Goal: Contribute content: Add original content to the website for others to see

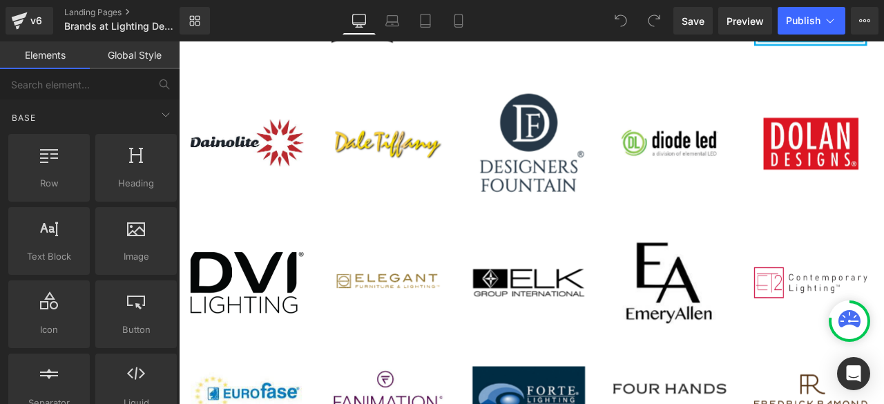
scroll to position [691, 0]
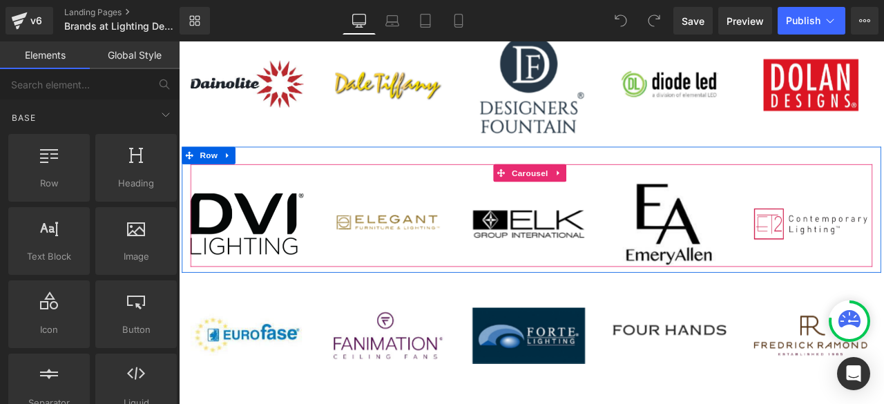
click at [528, 222] on div "Image" at bounding box center [594, 258] width 134 height 101
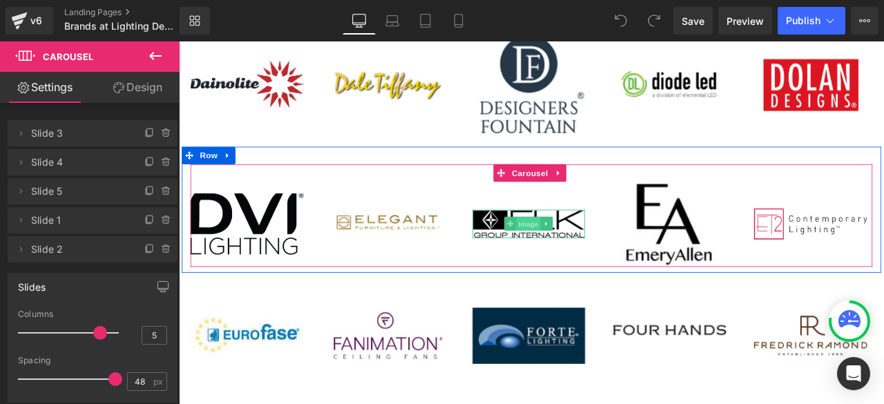
click at [581, 256] on span "Image" at bounding box center [594, 258] width 29 height 17
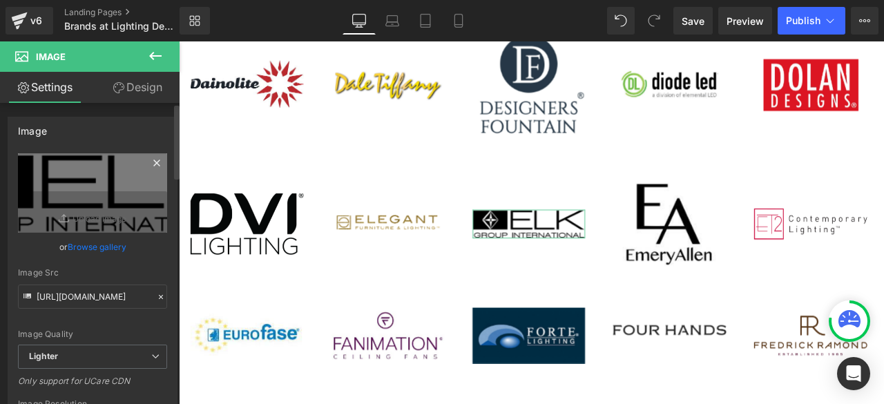
click at [151, 165] on icon at bounding box center [157, 163] width 17 height 17
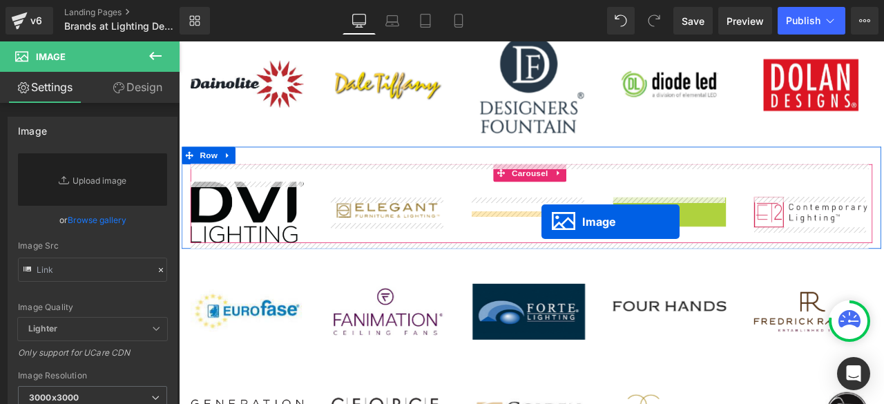
drag, startPoint x: 737, startPoint y: 258, endPoint x: 599, endPoint y: 255, distance: 137.5
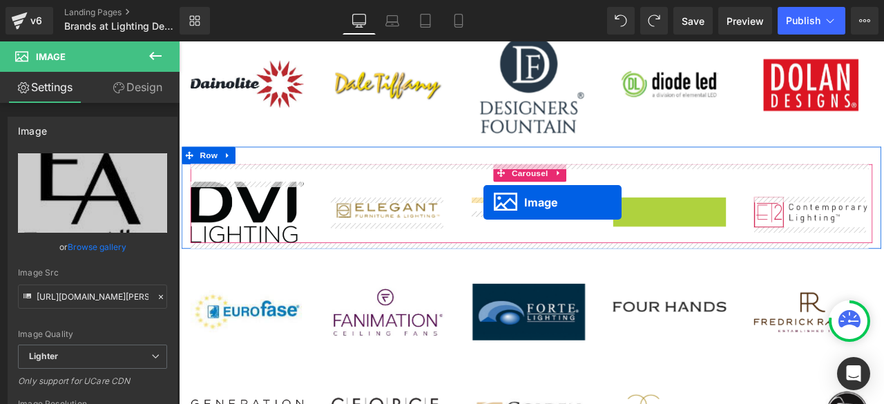
drag, startPoint x: 736, startPoint y: 256, endPoint x: 540, endPoint y: 232, distance: 197.0
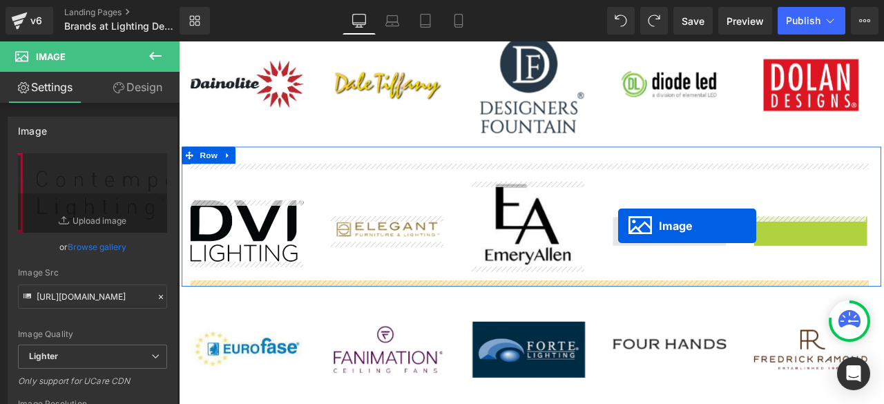
drag, startPoint x: 871, startPoint y: 261, endPoint x: 700, endPoint y: 260, distance: 171.4
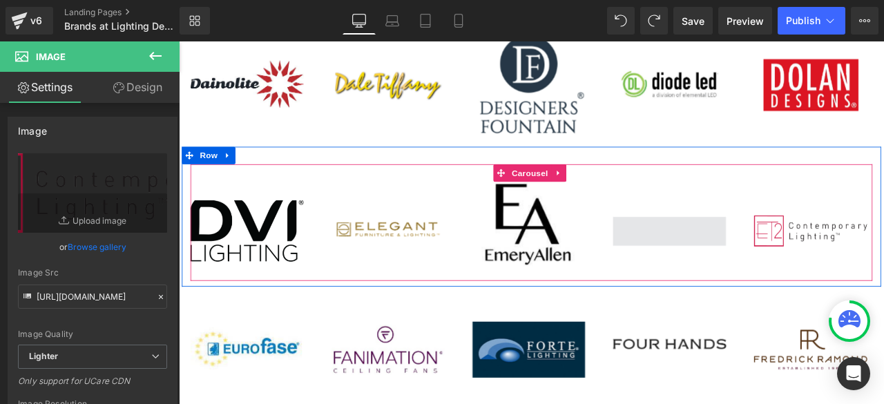
click at [784, 263] on span at bounding box center [761, 266] width 134 height 35
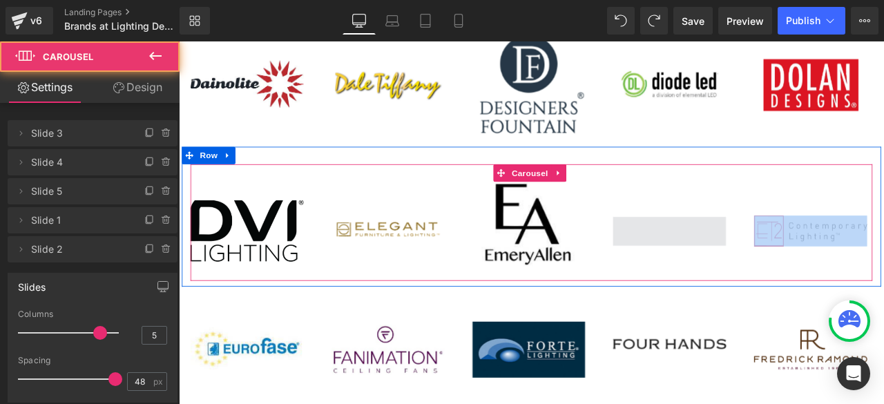
click at [784, 264] on span at bounding box center [761, 266] width 134 height 35
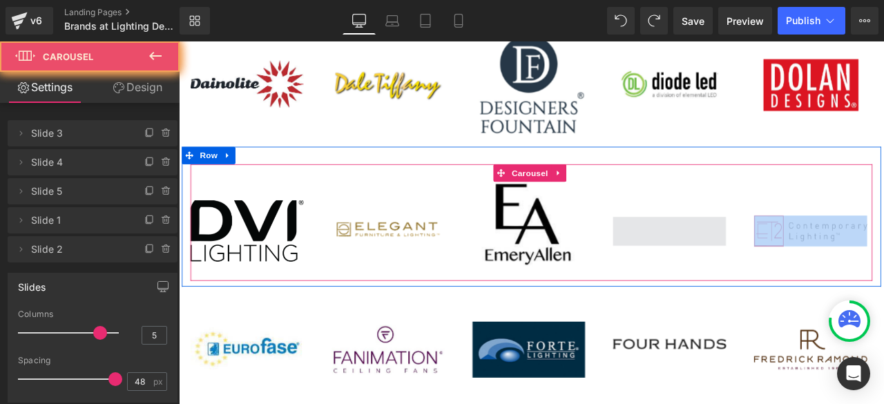
click at [759, 274] on span at bounding box center [761, 266] width 134 height 35
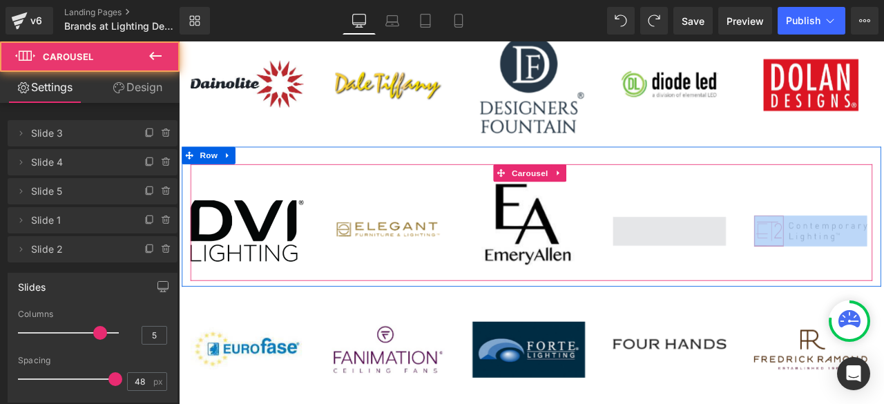
click at [759, 274] on span at bounding box center [761, 266] width 134 height 35
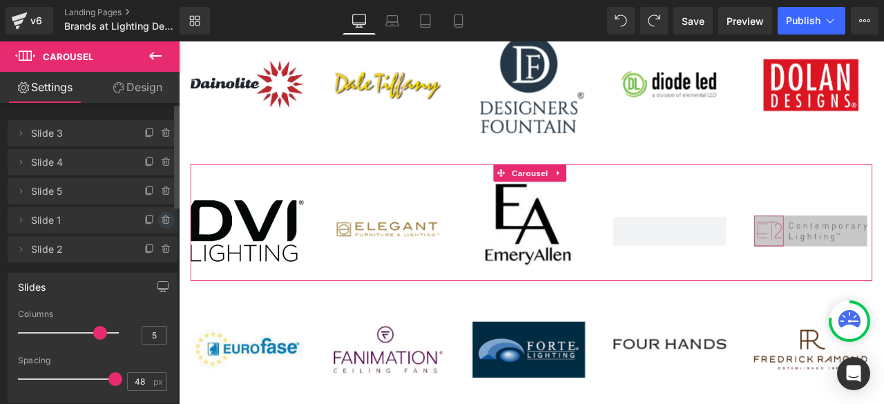
click at [162, 219] on icon at bounding box center [166, 220] width 11 height 11
click at [140, 219] on button "Delete" at bounding box center [152, 221] width 44 height 18
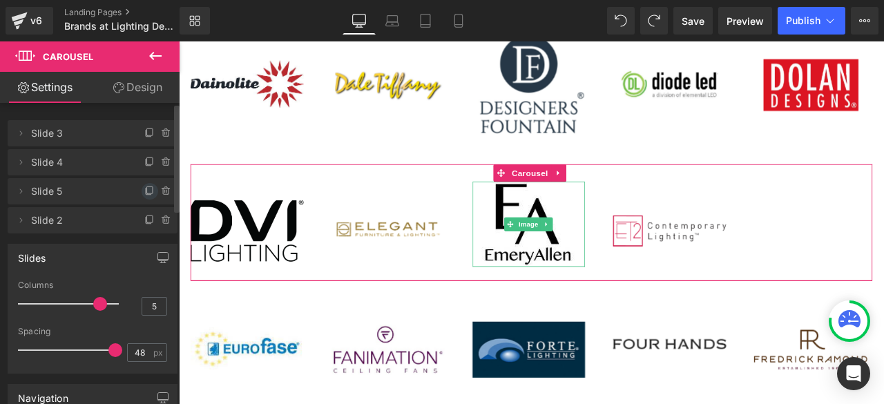
click at [146, 193] on icon at bounding box center [149, 192] width 6 height 6
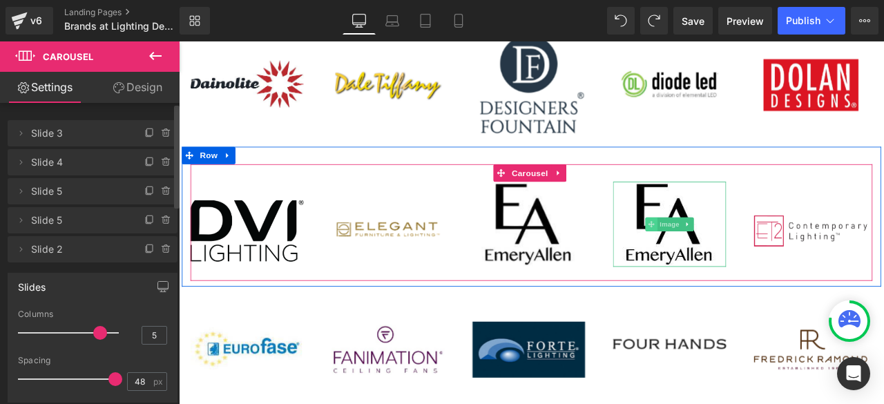
click at [735, 259] on icon at bounding box center [739, 258] width 8 height 8
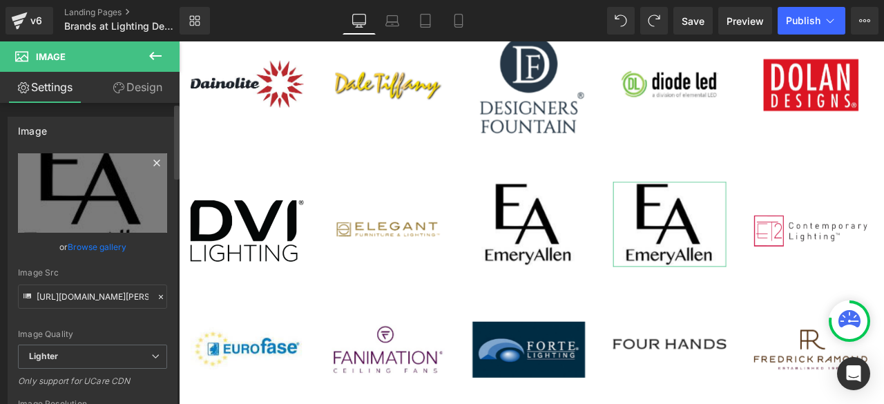
click at [154, 162] on icon at bounding box center [157, 163] width 17 height 17
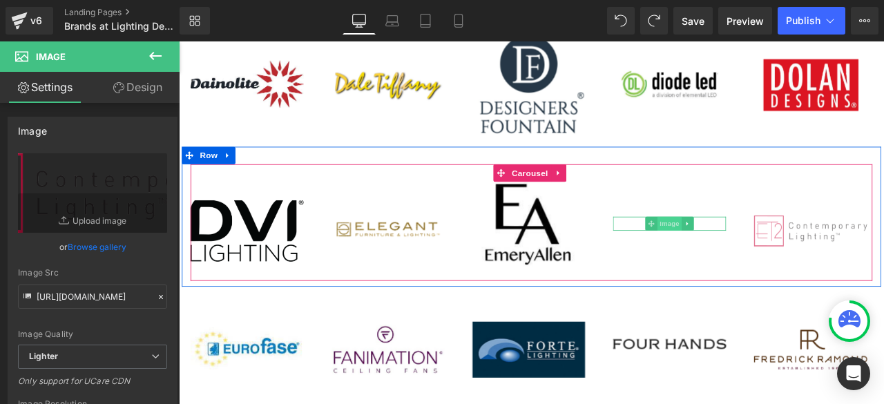
drag, startPoint x: 877, startPoint y: 260, endPoint x: 768, endPoint y: 253, distance: 109.4
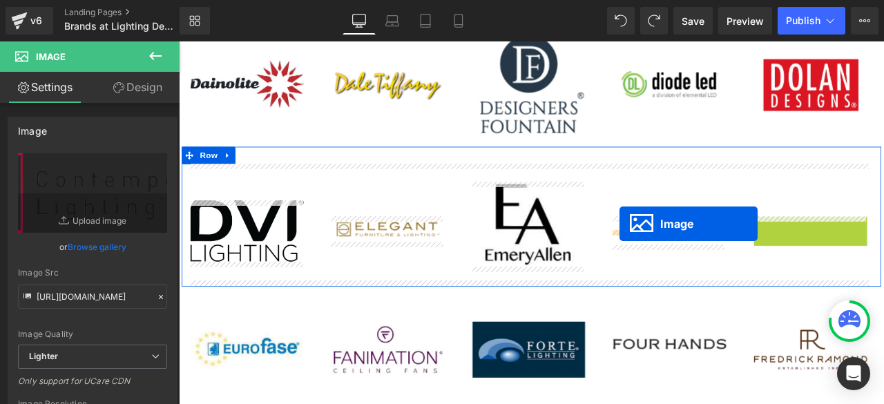
drag, startPoint x: 899, startPoint y: 265, endPoint x: 701, endPoint y: 258, distance: 197.7
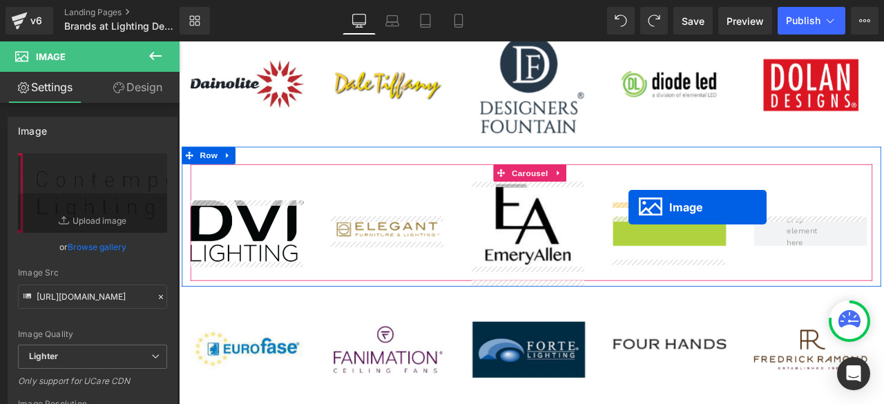
drag, startPoint x: 734, startPoint y: 267, endPoint x: 712, endPoint y: 238, distance: 35.5
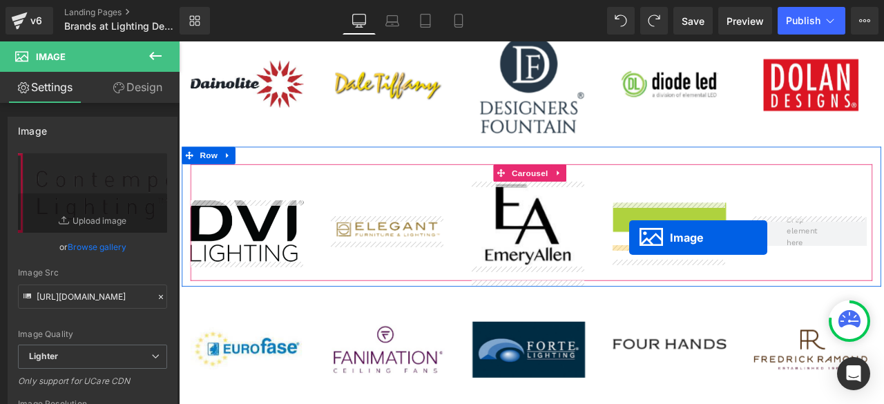
drag, startPoint x: 734, startPoint y: 252, endPoint x: 712, endPoint y: 274, distance: 31.3
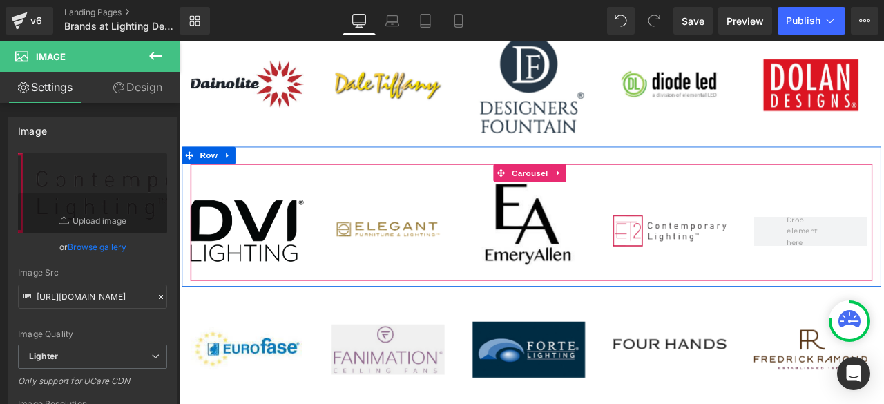
scroll to position [829, 0]
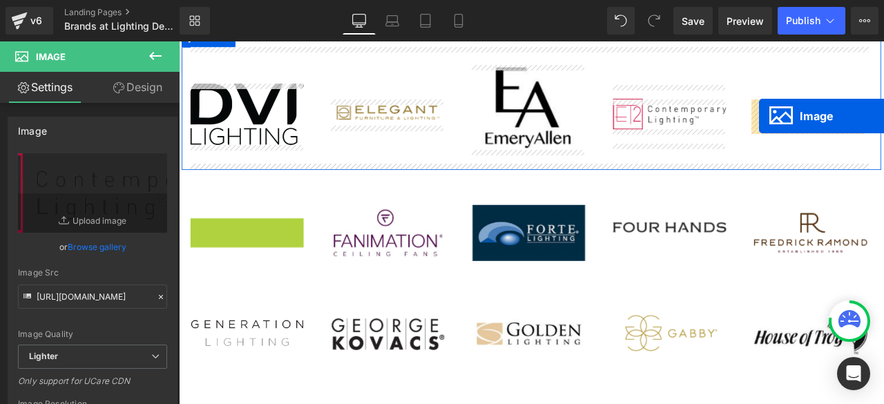
drag, startPoint x: 233, startPoint y: 271, endPoint x: 868, endPoint y: 130, distance: 650.5
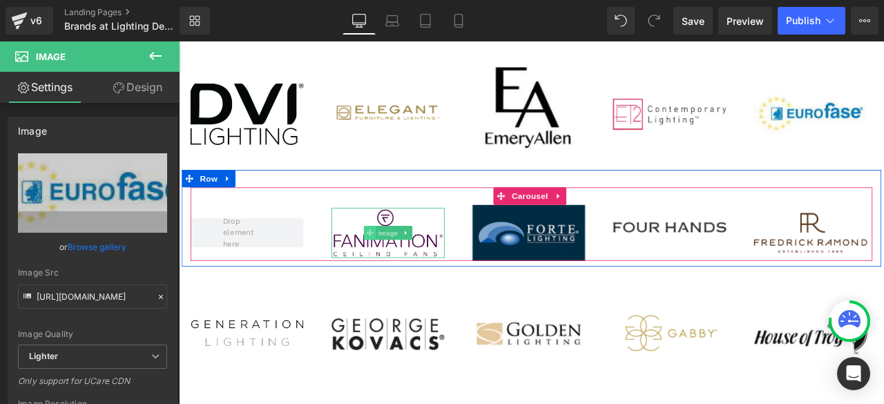
click at [401, 268] on icon at bounding box center [405, 269] width 8 height 8
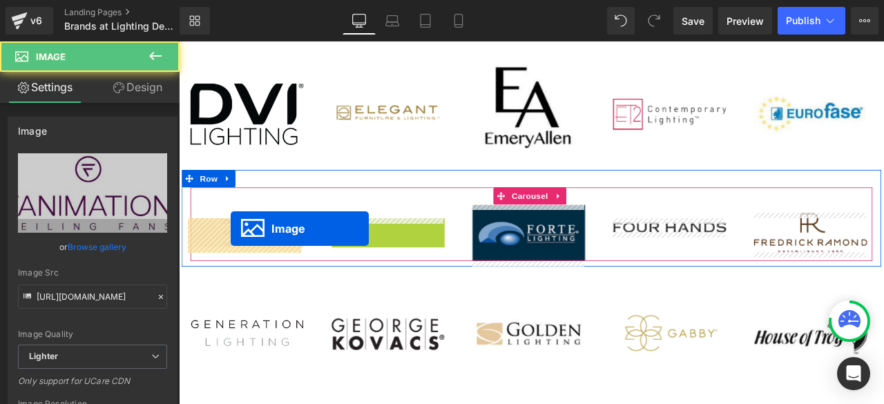
drag, startPoint x: 401, startPoint y: 268, endPoint x: 240, endPoint y: 263, distance: 160.4
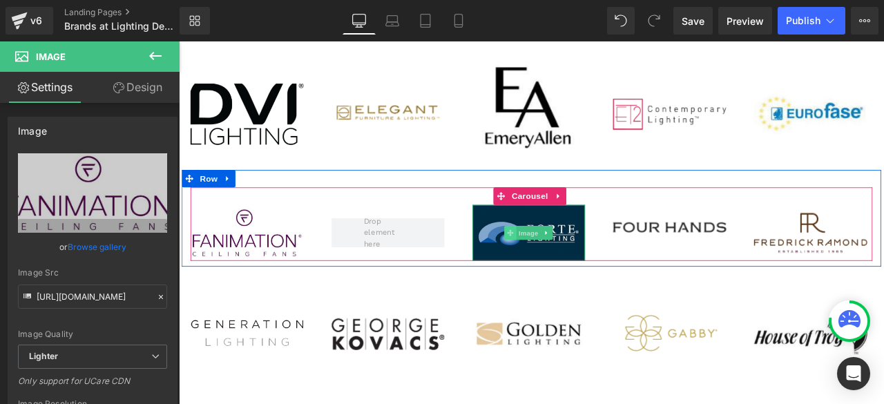
click at [569, 267] on icon at bounding box center [573, 269] width 8 height 8
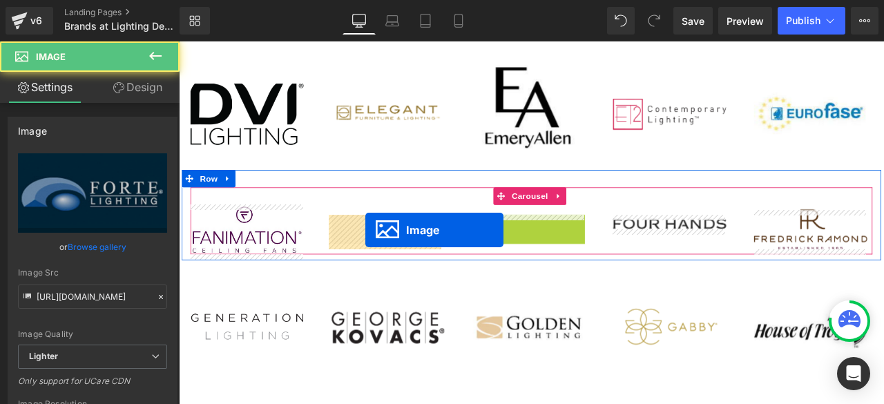
drag, startPoint x: 502, startPoint y: 269, endPoint x: 400, endPoint y: 265, distance: 101.7
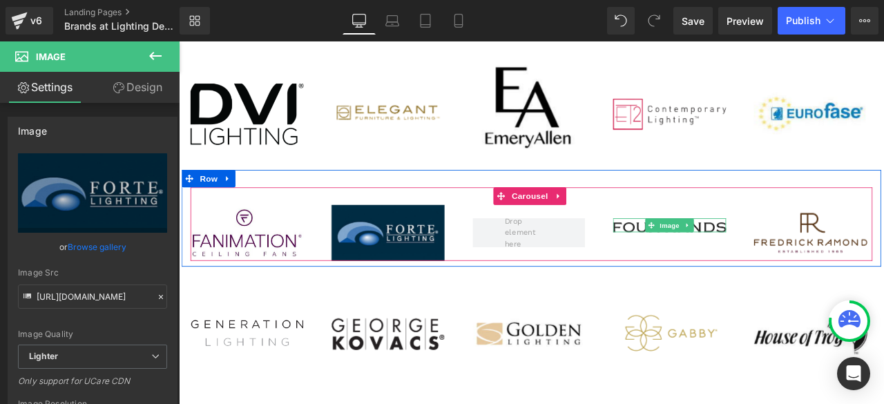
drag, startPoint x: 737, startPoint y: 255, endPoint x: 661, endPoint y: 261, distance: 76.3
click at [737, 255] on span at bounding box center [739, 260] width 15 height 17
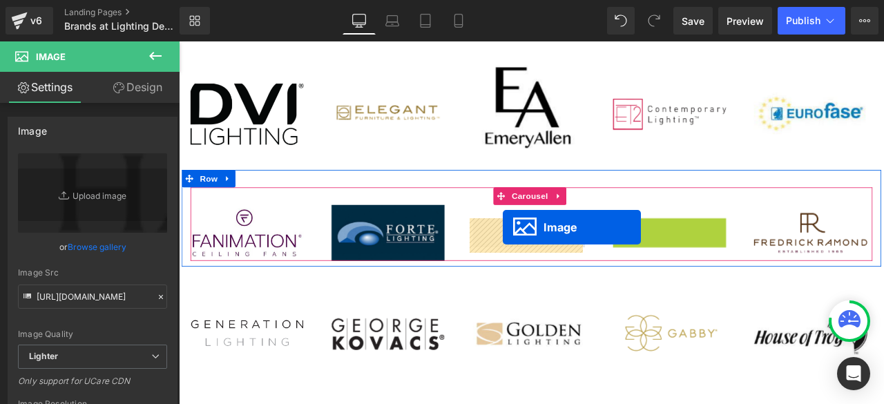
drag, startPoint x: 661, startPoint y: 261, endPoint x: 562, endPoint y: 262, distance: 98.8
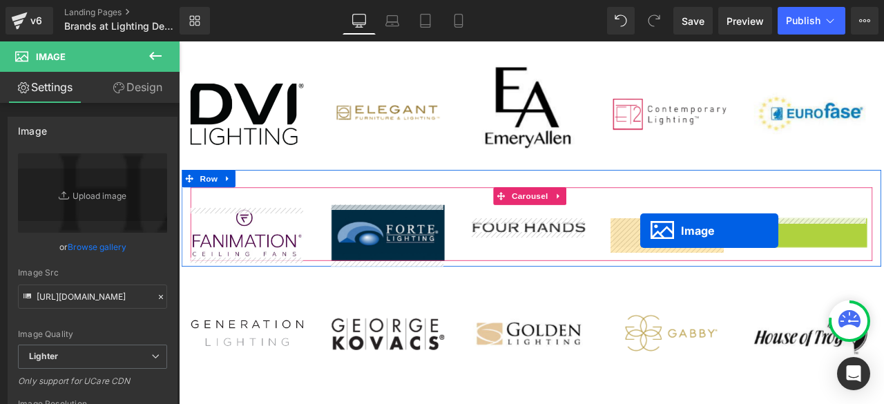
drag, startPoint x: 904, startPoint y: 269, endPoint x: 726, endPoint y: 266, distance: 178.3
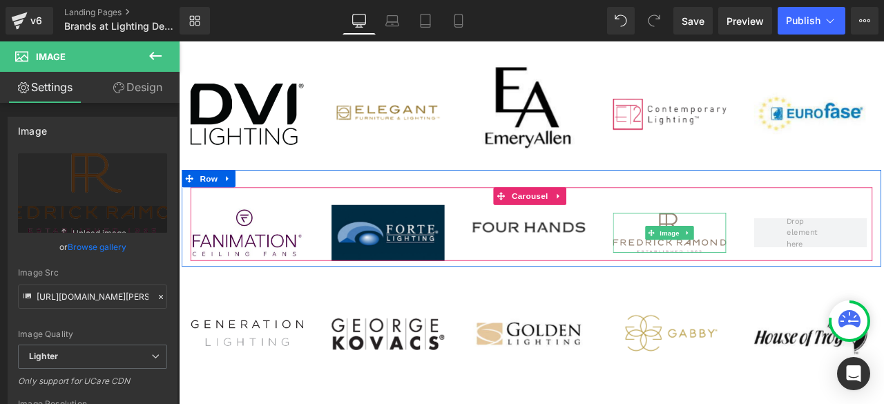
scroll to position [898, 0]
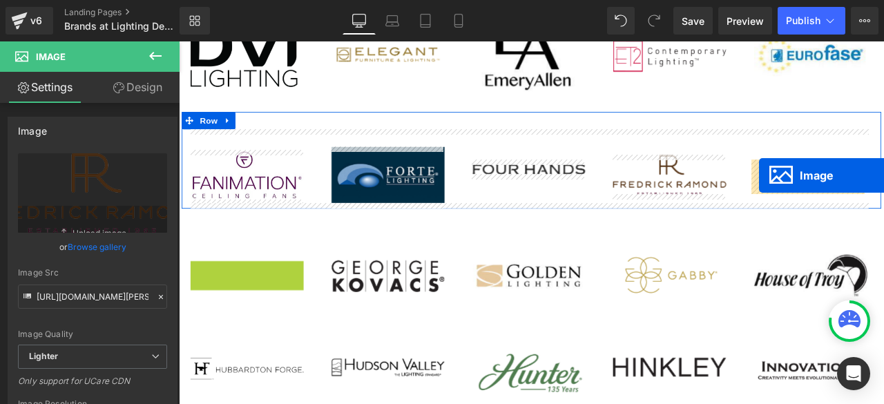
drag, startPoint x: 233, startPoint y: 317, endPoint x: 866, endPoint y: 200, distance: 644.3
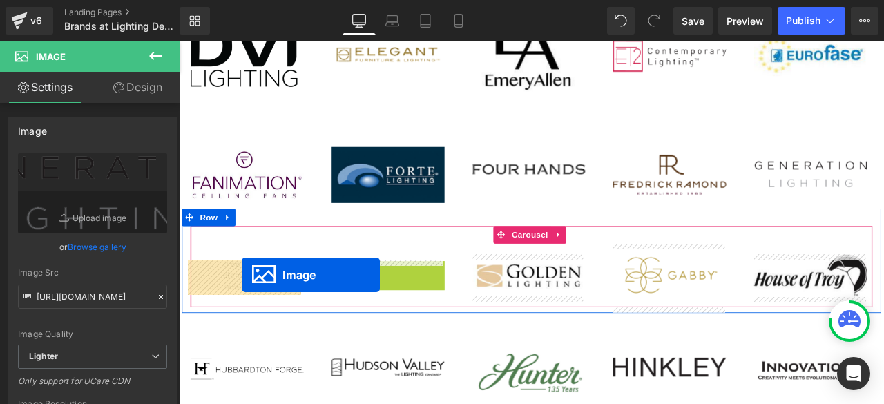
drag, startPoint x: 399, startPoint y: 321, endPoint x: 253, endPoint y: 319, distance: 145.8
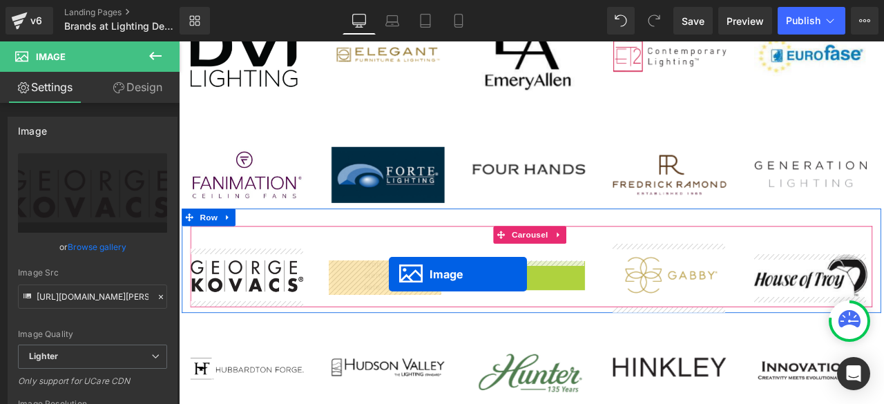
drag, startPoint x: 569, startPoint y: 317, endPoint x: 428, endPoint y: 317, distance: 141.0
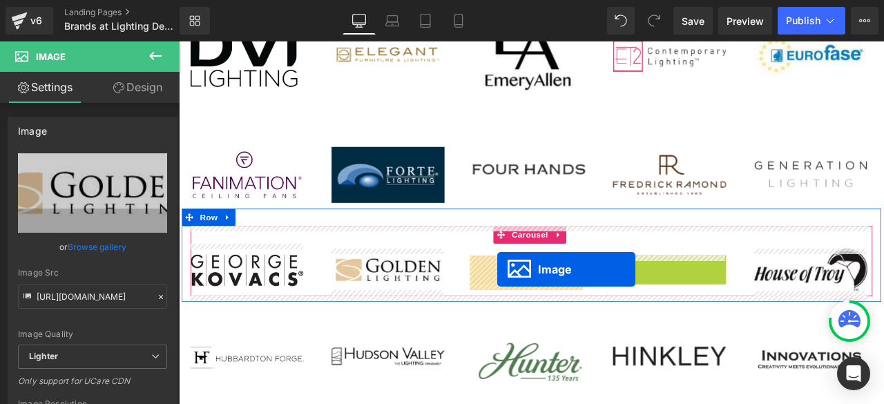
drag, startPoint x: 732, startPoint y: 318, endPoint x: 556, endPoint y: 312, distance: 176.3
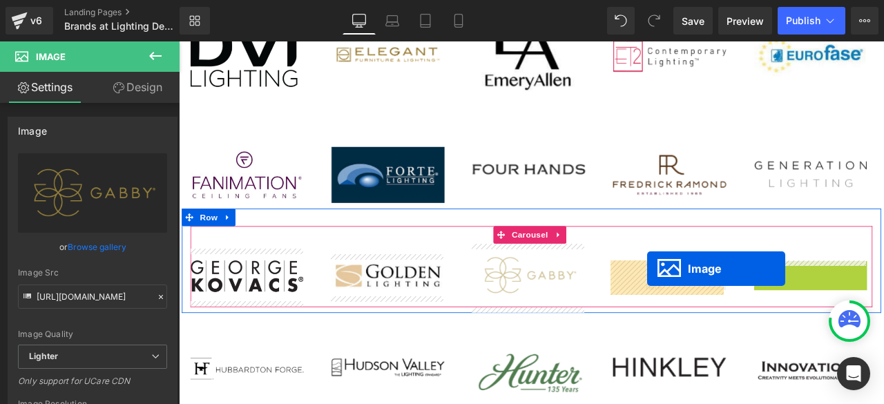
drag, startPoint x: 902, startPoint y: 316, endPoint x: 656, endPoint y: 310, distance: 246.1
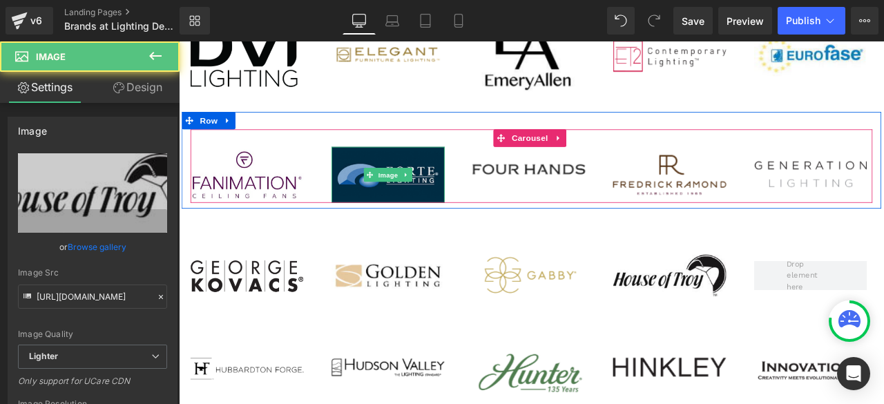
scroll to position [1036, 0]
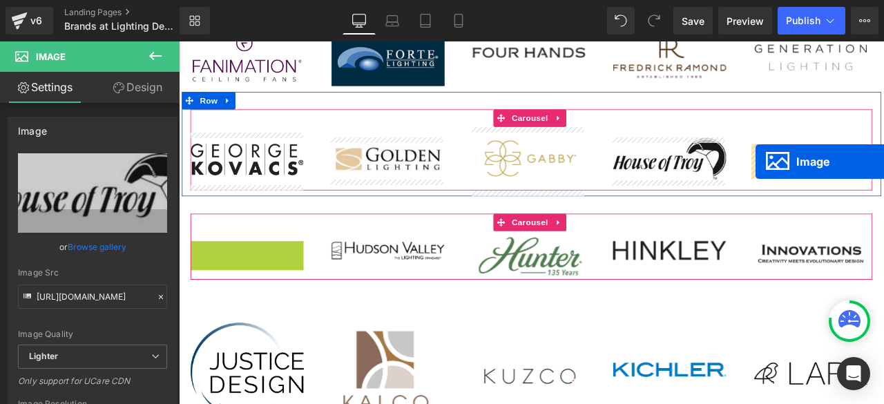
drag, startPoint x: 233, startPoint y: 291, endPoint x: 864, endPoint y: 184, distance: 639.9
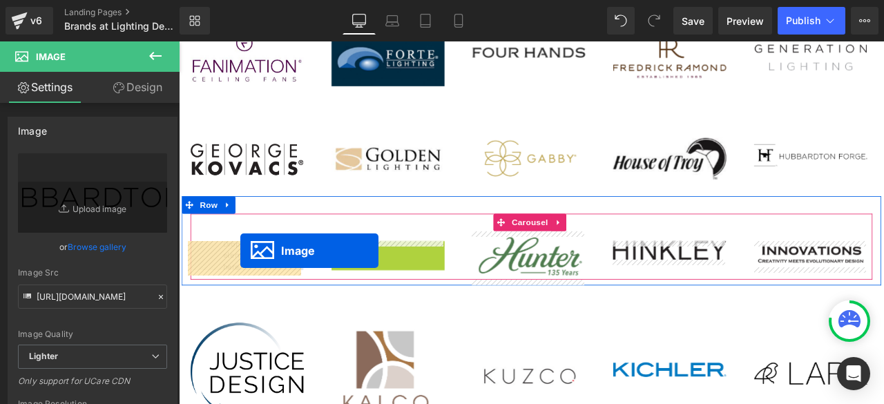
drag, startPoint x: 397, startPoint y: 290, endPoint x: 252, endPoint y: 290, distance: 145.1
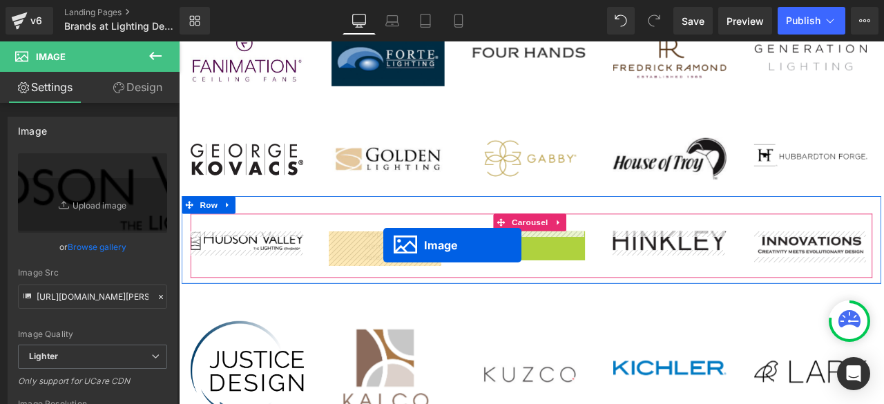
drag, startPoint x: 571, startPoint y: 294, endPoint x: 421, endPoint y: 283, distance: 150.3
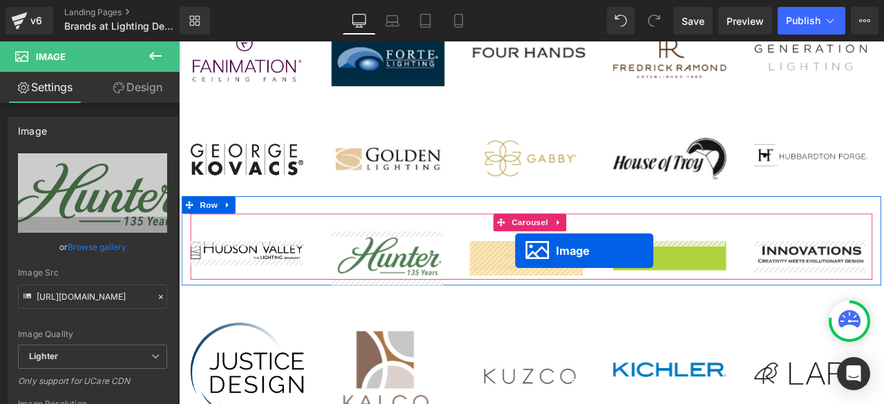
drag, startPoint x: 734, startPoint y: 287, endPoint x: 578, endPoint y: 290, distance: 156.2
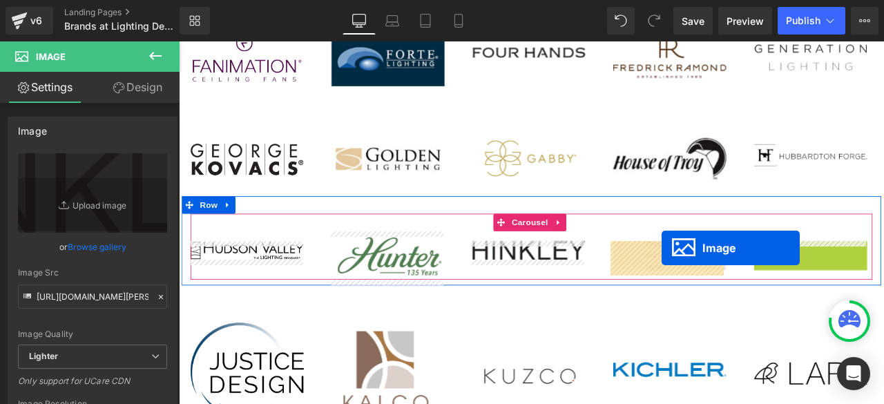
drag, startPoint x: 861, startPoint y: 290, endPoint x: 751, endPoint y: 286, distance: 109.9
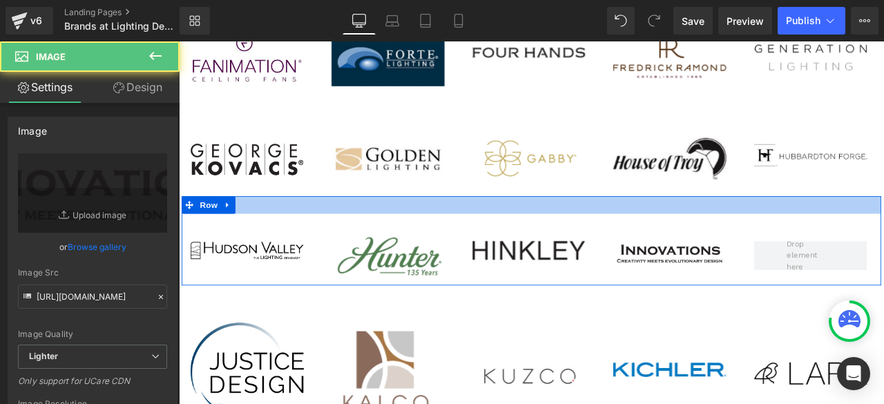
scroll to position [1106, 0]
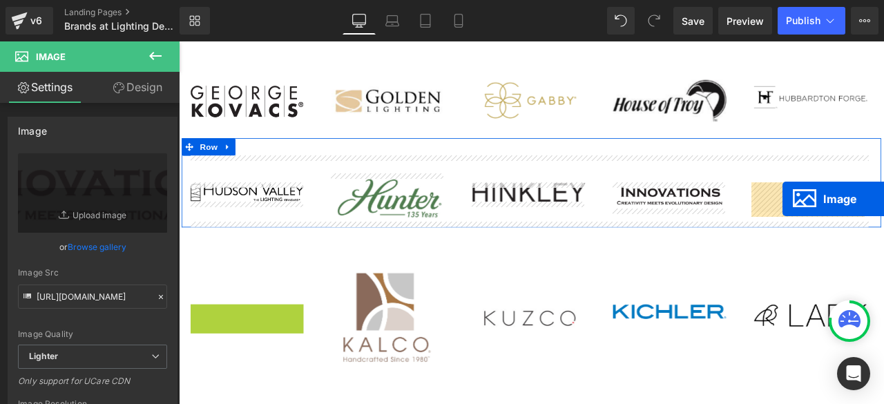
drag, startPoint x: 231, startPoint y: 368, endPoint x: 895, endPoint y: 228, distance: 678.0
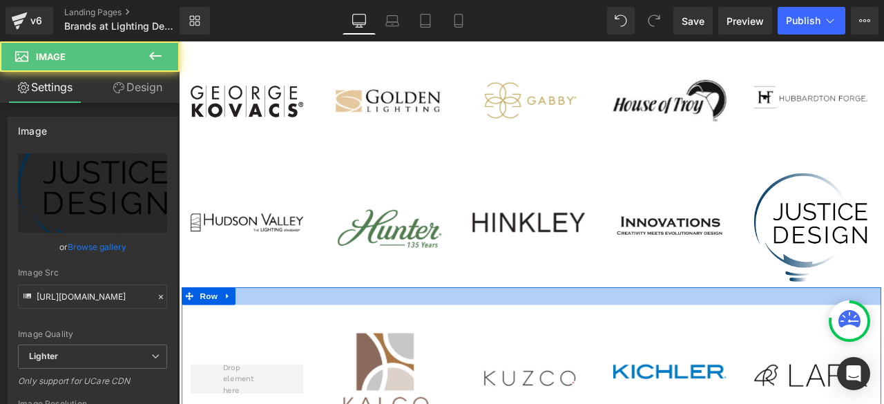
scroll to position [1244, 0]
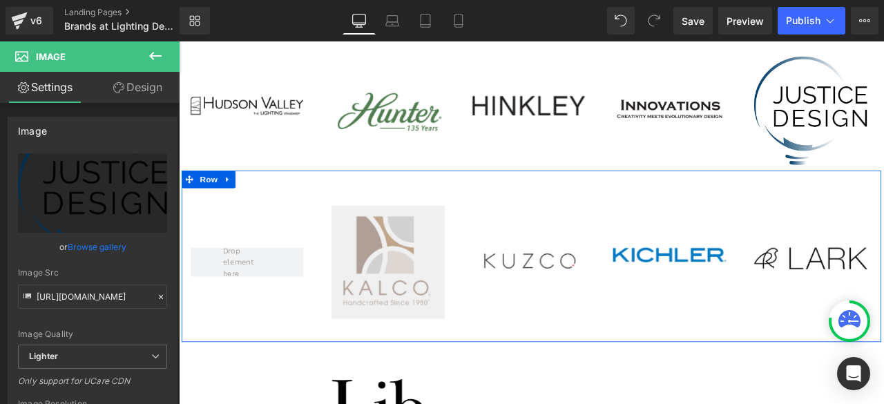
click at [416, 285] on img at bounding box center [427, 303] width 134 height 134
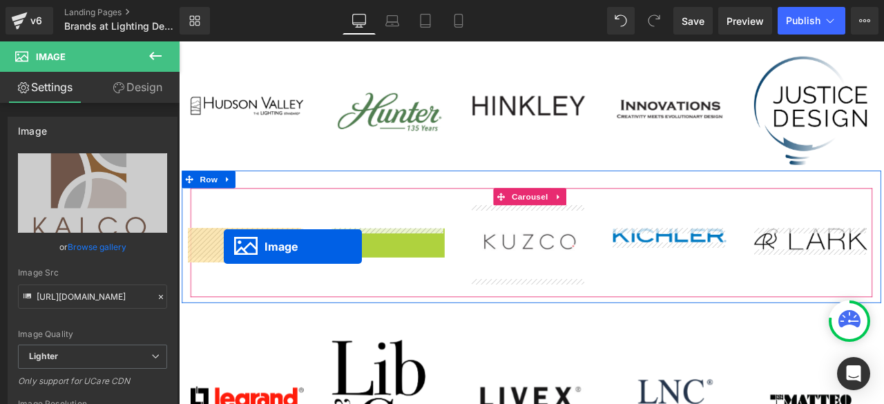
drag, startPoint x: 400, startPoint y: 304, endPoint x: 232, endPoint y: 285, distance: 169.0
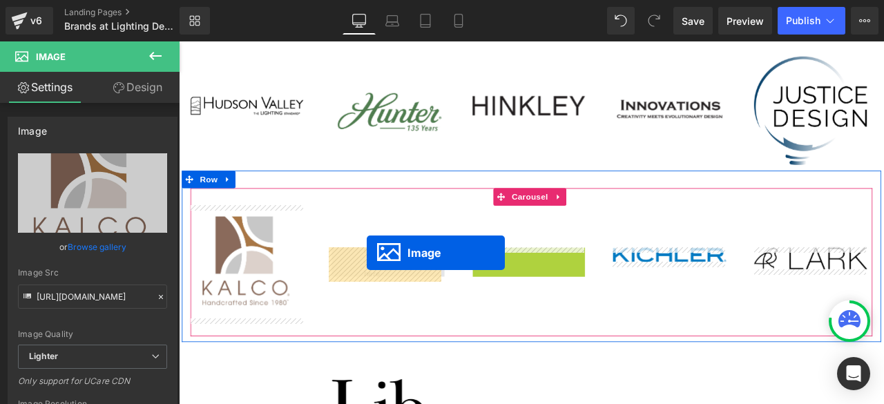
drag, startPoint x: 575, startPoint y: 303, endPoint x: 401, endPoint y: 292, distance: 173.7
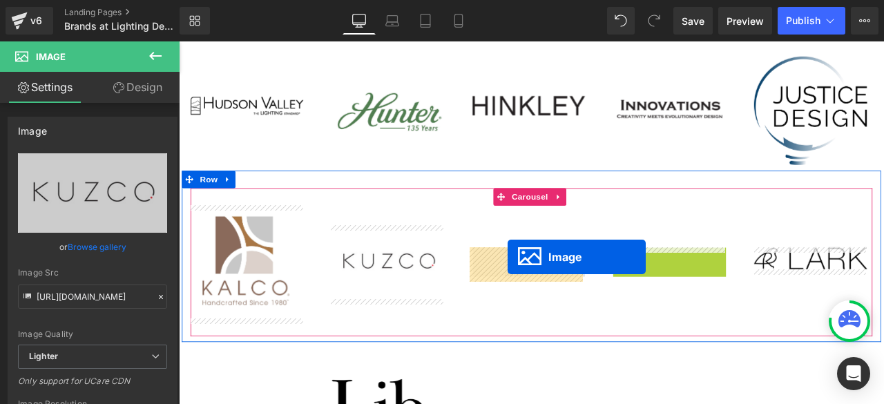
drag, startPoint x: 731, startPoint y: 296, endPoint x: 569, endPoint y: 297, distance: 162.4
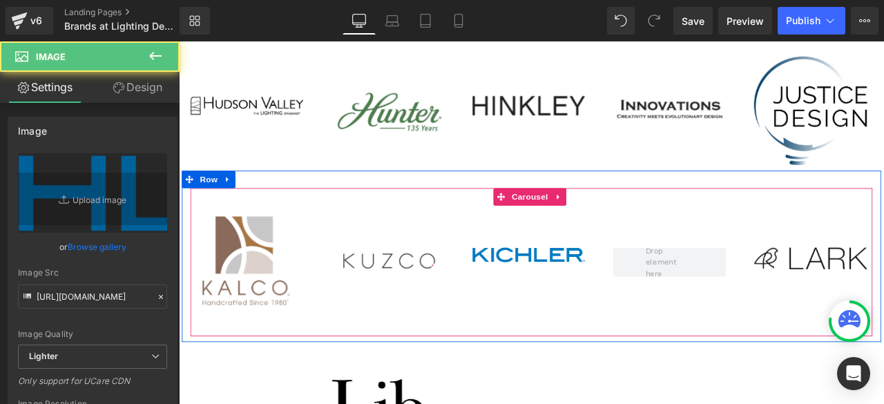
scroll to position [1313, 0]
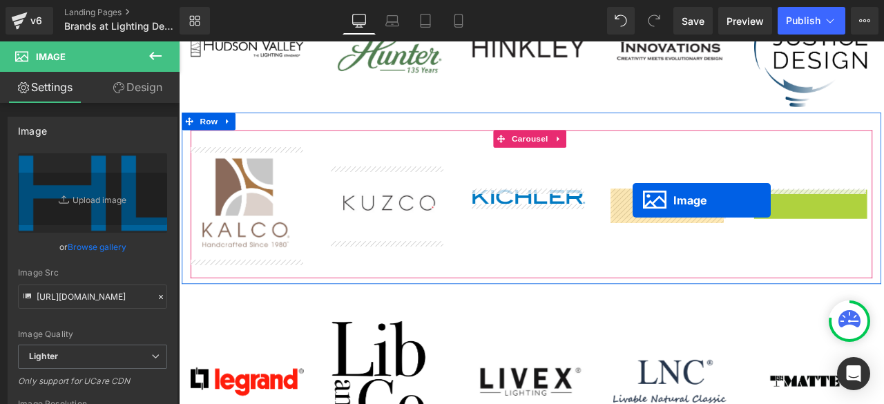
drag, startPoint x: 907, startPoint y: 229, endPoint x: 717, endPoint y: 229, distance: 189.3
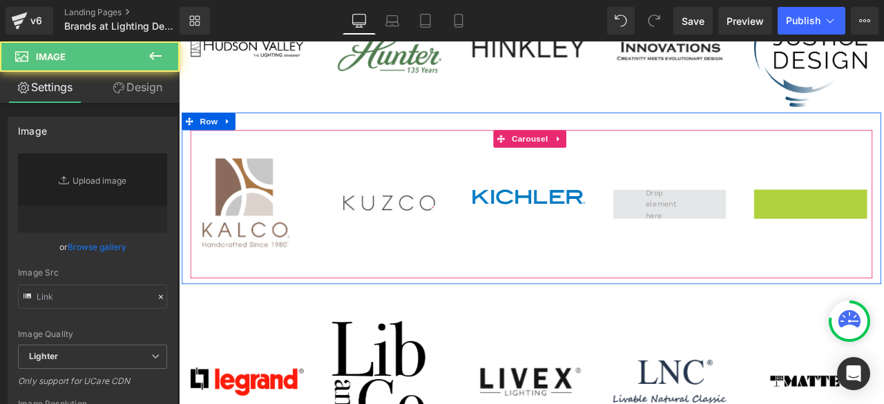
type input "[URL][DOMAIN_NAME]"
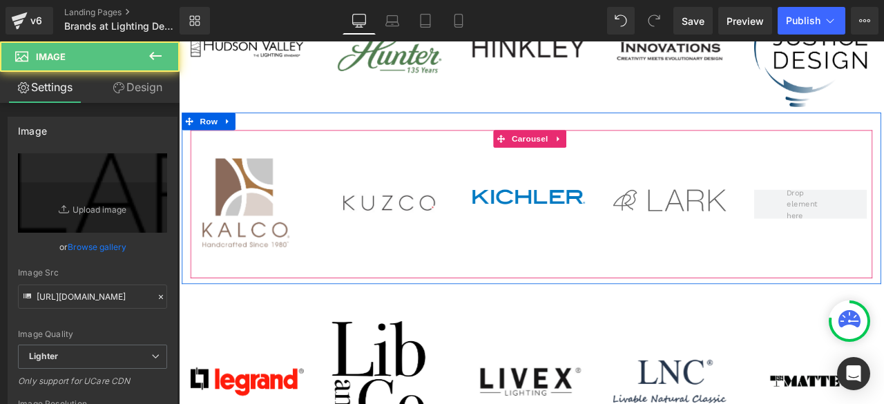
scroll to position [1382, 0]
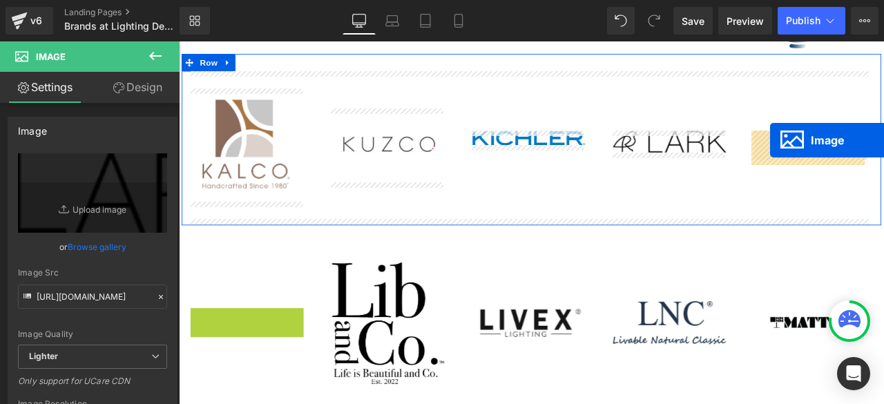
drag, startPoint x: 233, startPoint y: 376, endPoint x: 880, endPoint y: 158, distance: 683.1
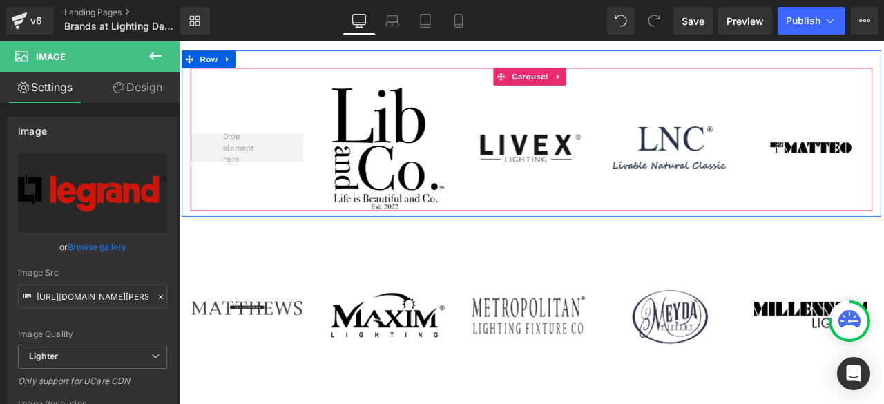
scroll to position [1520, 0]
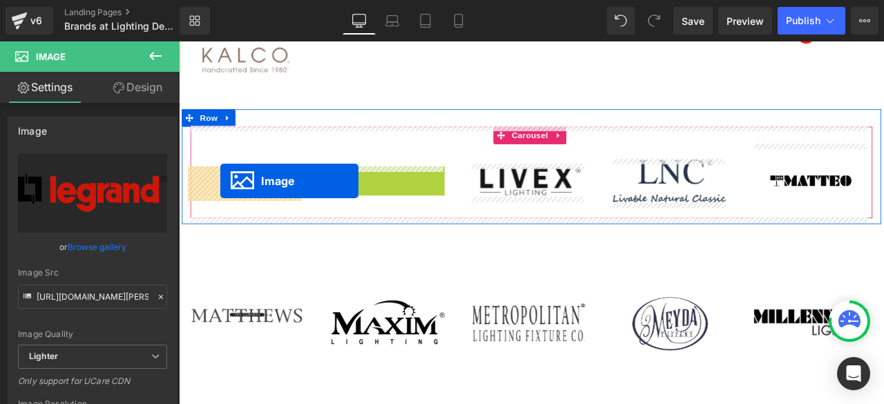
drag, startPoint x: 404, startPoint y: 235, endPoint x: 370, endPoint y: 211, distance: 41.2
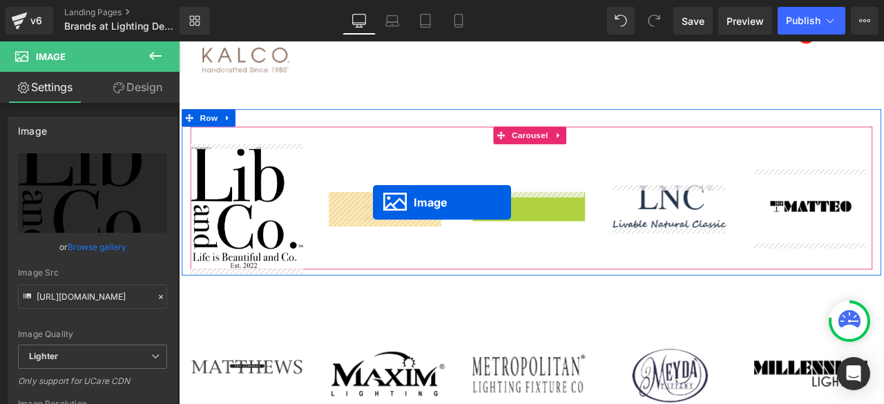
drag, startPoint x: 569, startPoint y: 235, endPoint x: 535, endPoint y: 233, distance: 33.9
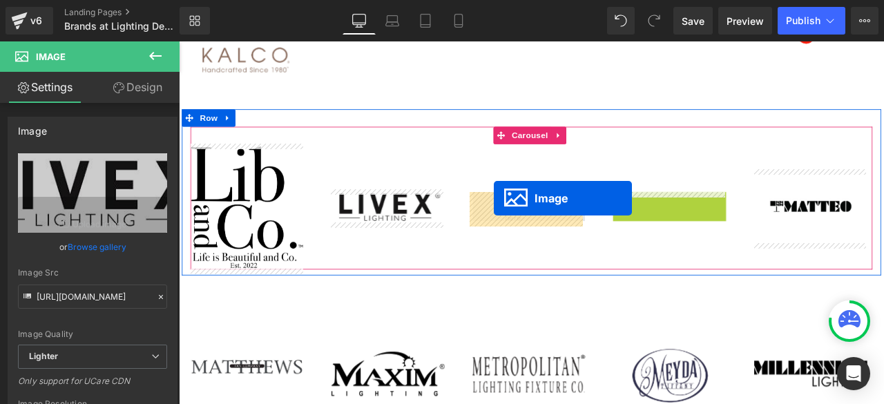
drag, startPoint x: 741, startPoint y: 235, endPoint x: 552, endPoint y: 227, distance: 188.8
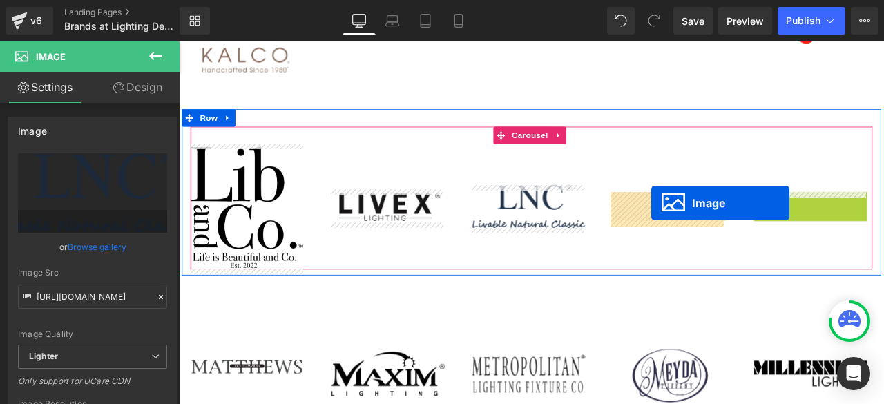
drag, startPoint x: 906, startPoint y: 238, endPoint x: 739, endPoint y: 233, distance: 166.6
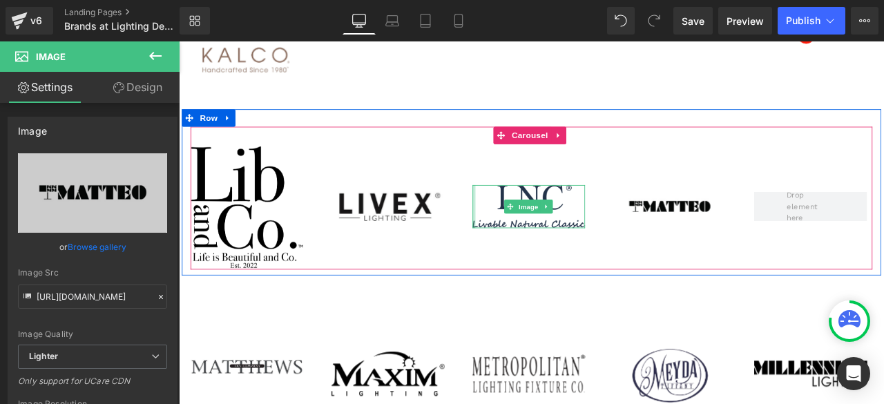
scroll to position [1589, 0]
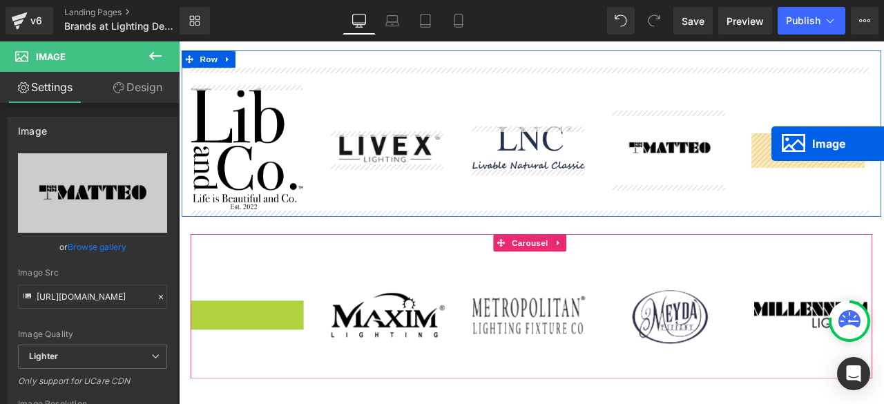
drag, startPoint x: 237, startPoint y: 359, endPoint x: 882, endPoint y: 163, distance: 673.7
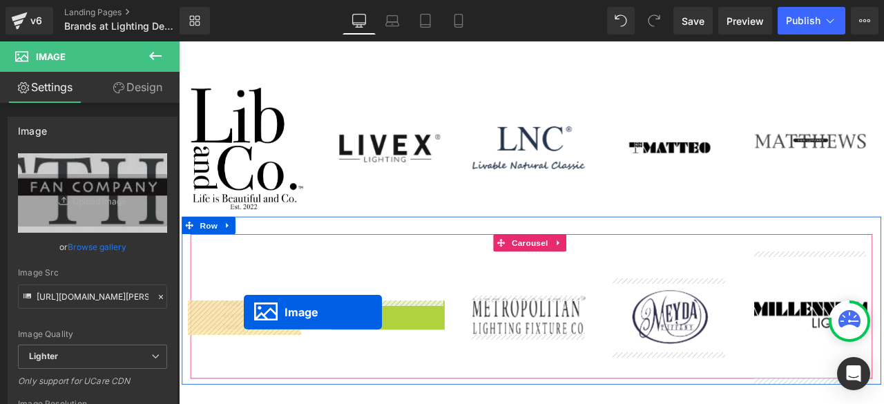
drag, startPoint x: 400, startPoint y: 363, endPoint x: 256, endPoint y: 362, distance: 144.4
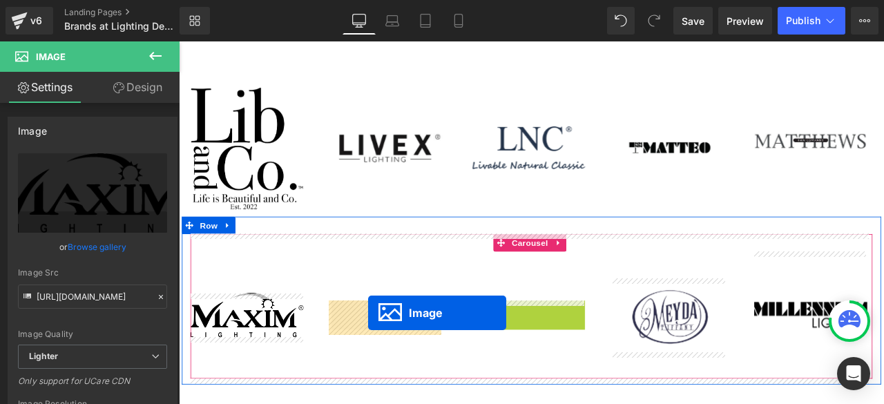
drag, startPoint x: 569, startPoint y: 366, endPoint x: 404, endPoint y: 363, distance: 165.9
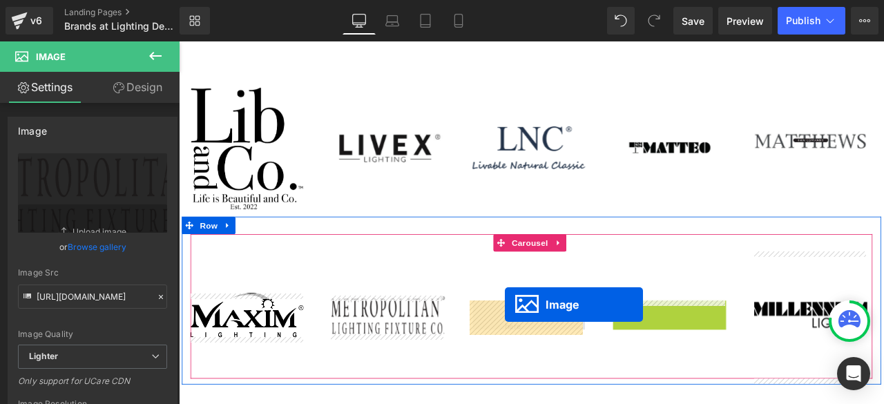
drag, startPoint x: 741, startPoint y: 368, endPoint x: 565, endPoint y: 354, distance: 176.7
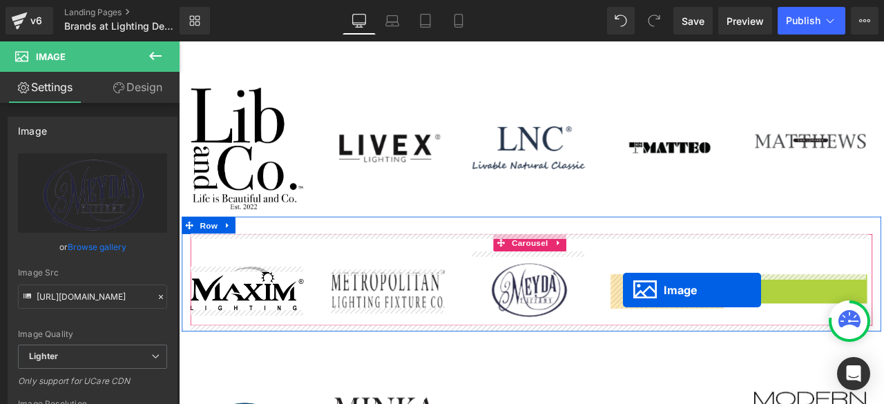
drag, startPoint x: 902, startPoint y: 363, endPoint x: 705, endPoint y: 337, distance: 198.0
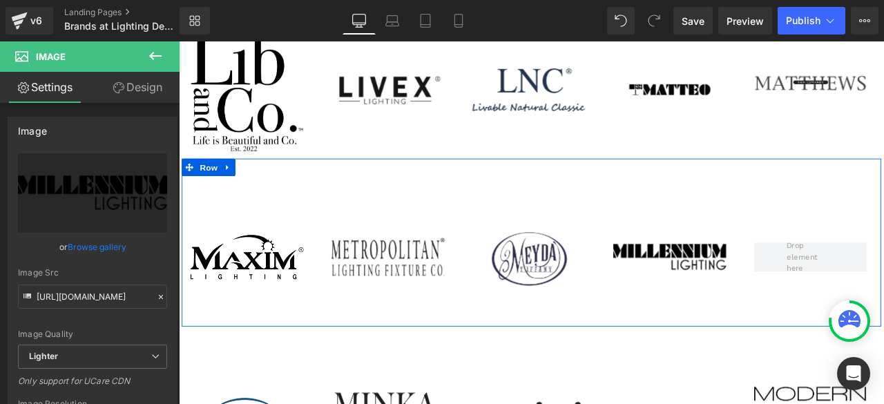
scroll to position [1797, 0]
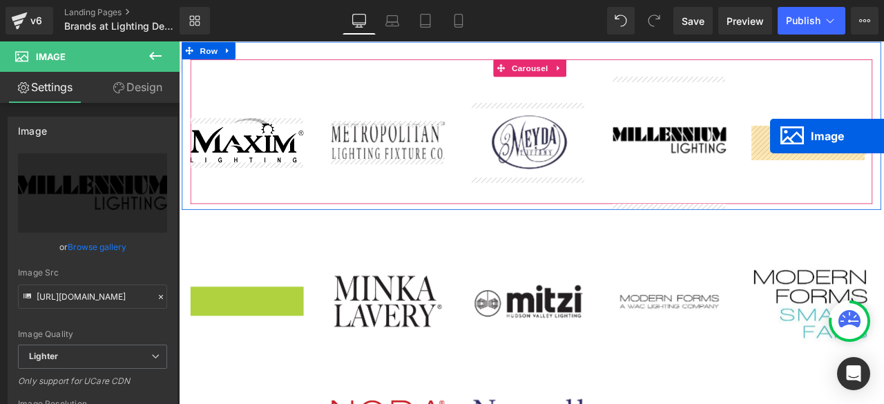
drag, startPoint x: 235, startPoint y: 352, endPoint x: 880, endPoint y: 153, distance: 675.2
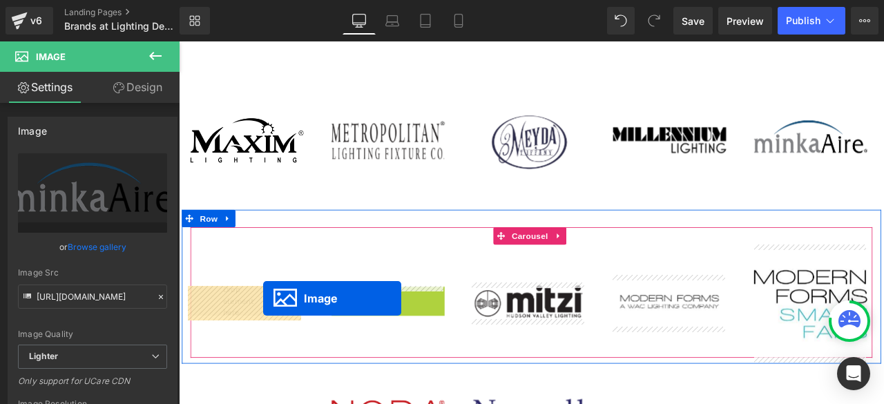
drag, startPoint x: 404, startPoint y: 347, endPoint x: 276, endPoint y: 346, distance: 127.1
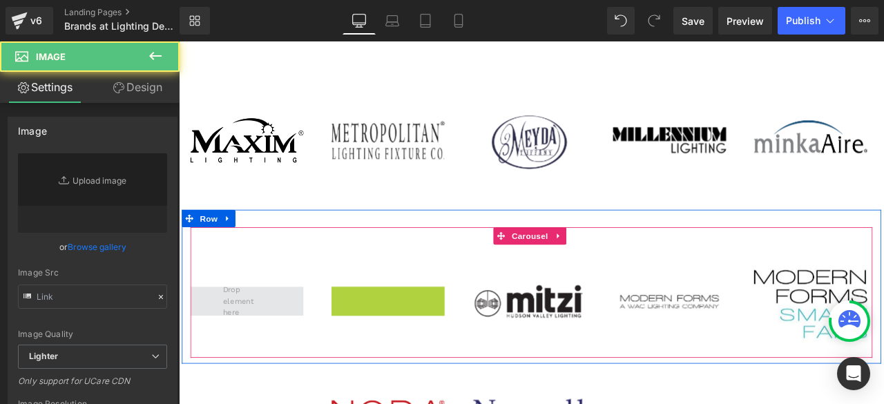
type input "[URL][DOMAIN_NAME]"
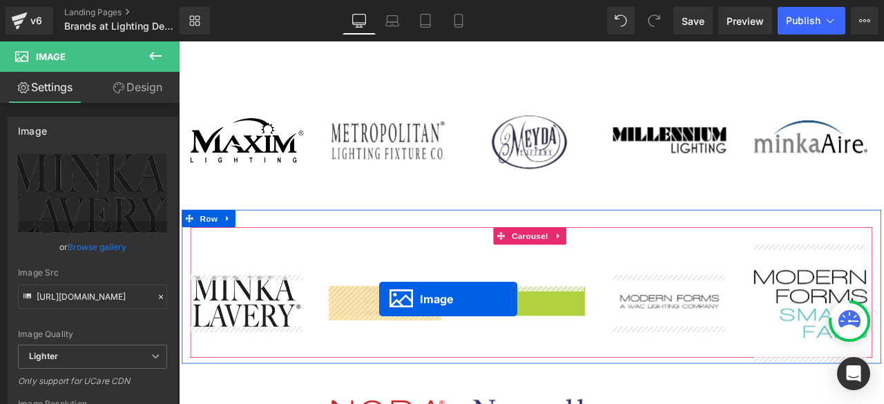
drag, startPoint x: 567, startPoint y: 348, endPoint x: 417, endPoint y: 347, distance: 150.6
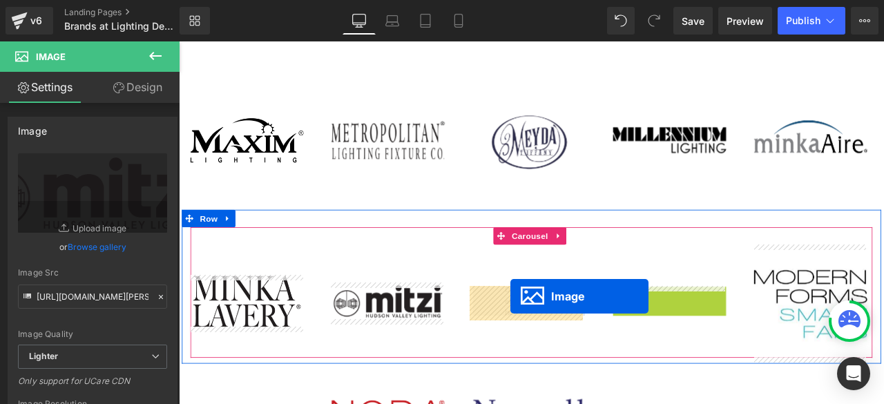
drag, startPoint x: 734, startPoint y: 345, endPoint x: 572, endPoint y: 343, distance: 161.7
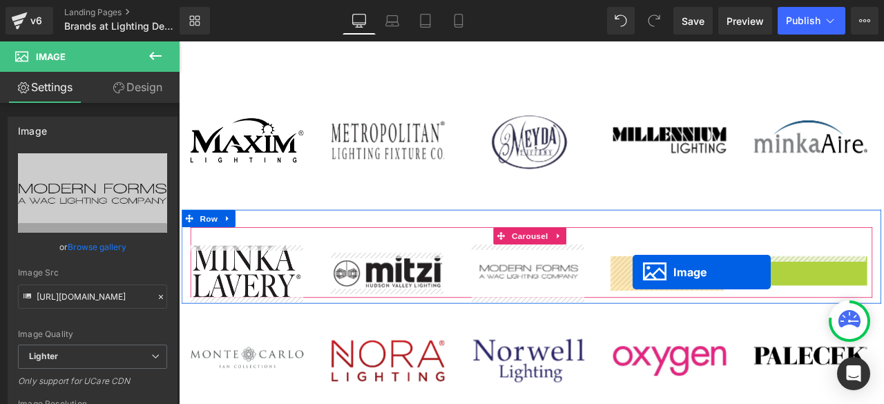
drag, startPoint x: 903, startPoint y: 347, endPoint x: 717, endPoint y: 315, distance: 188.6
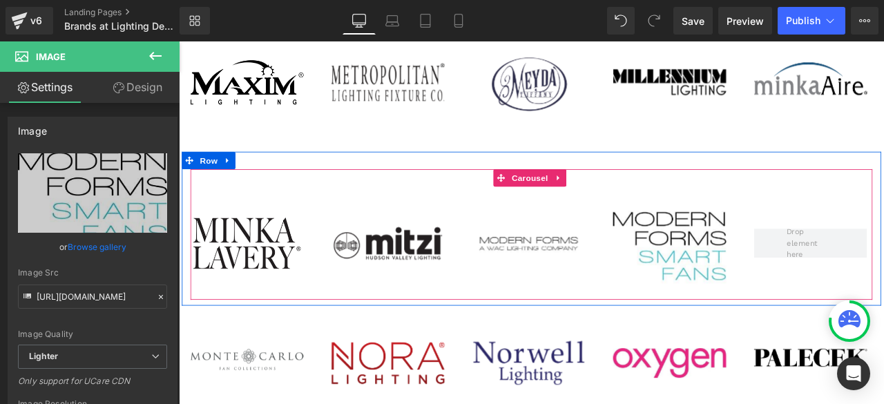
scroll to position [1935, 0]
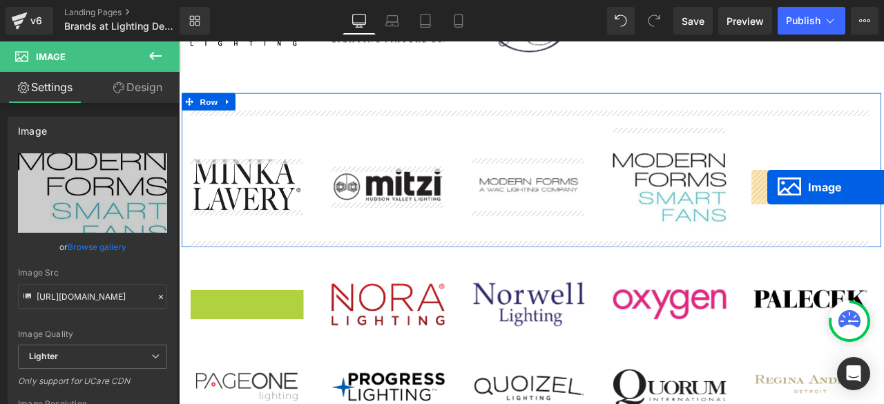
drag, startPoint x: 236, startPoint y: 349, endPoint x: 877, endPoint y: 214, distance: 655.2
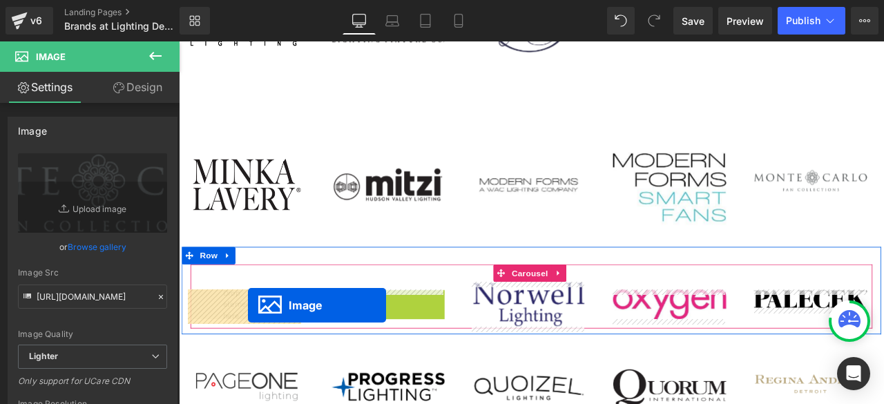
drag, startPoint x: 399, startPoint y: 355, endPoint x: 260, endPoint y: 354, distance: 138.2
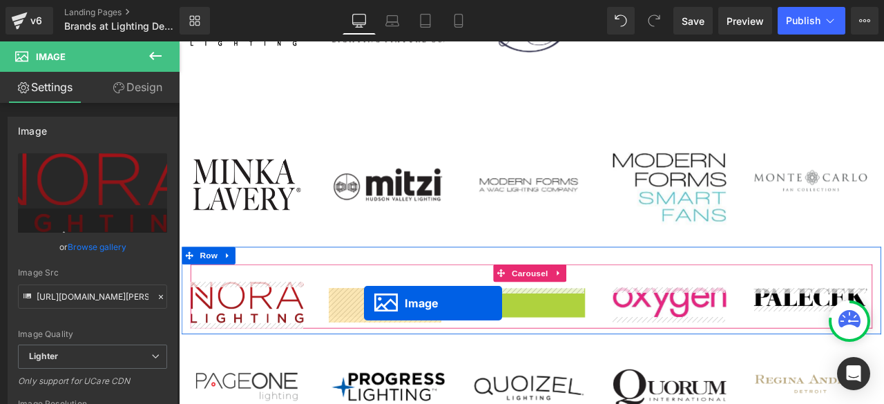
drag, startPoint x: 567, startPoint y: 347, endPoint x: 399, endPoint y: 352, distance: 168.7
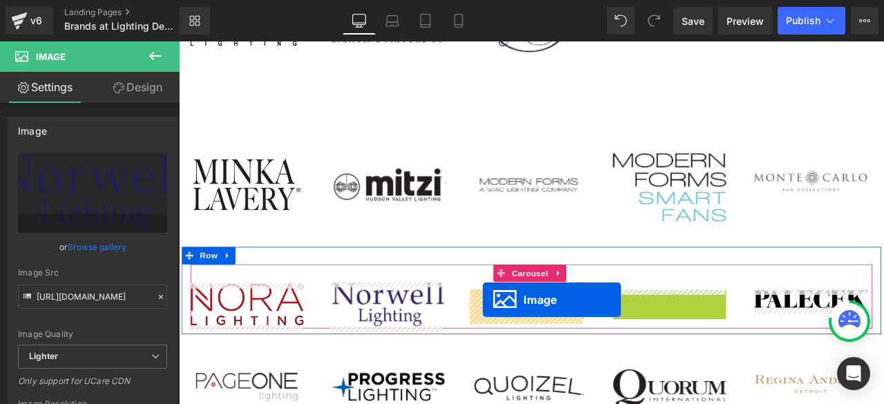
drag, startPoint x: 730, startPoint y: 351, endPoint x: 539, endPoint y: 348, distance: 190.7
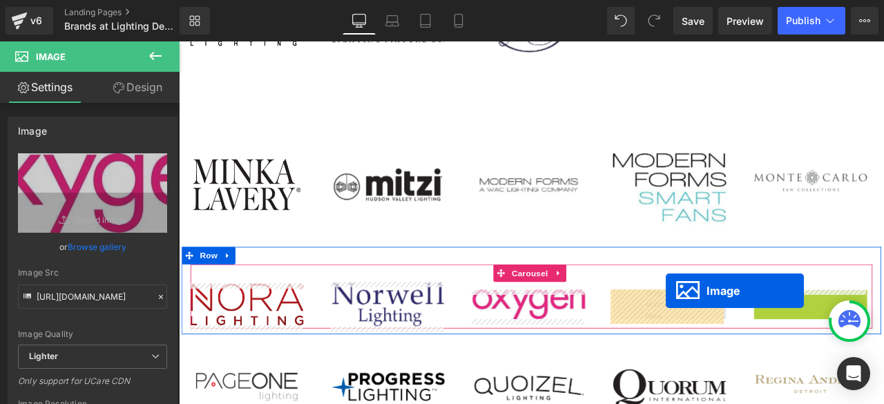
drag, startPoint x: 900, startPoint y: 343, endPoint x: 756, endPoint y: 337, distance: 144.5
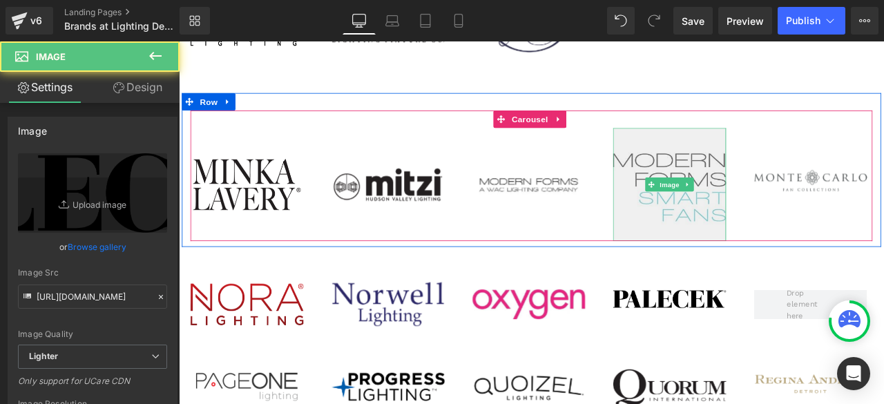
scroll to position [2004, 0]
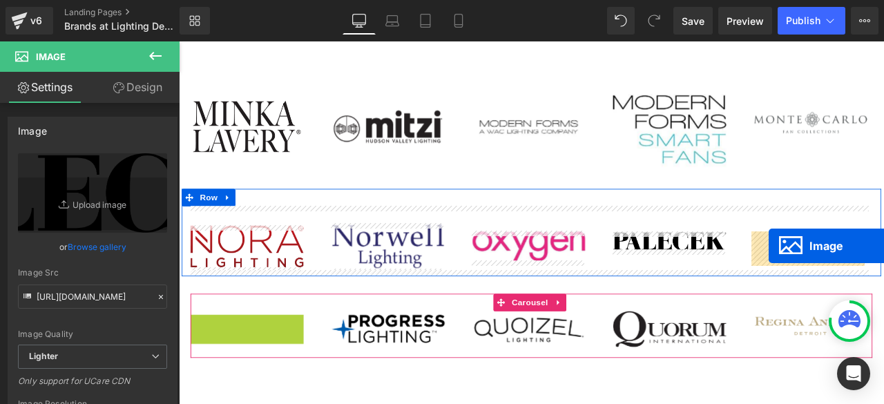
drag, startPoint x: 233, startPoint y: 382, endPoint x: 878, endPoint y: 284, distance: 652.8
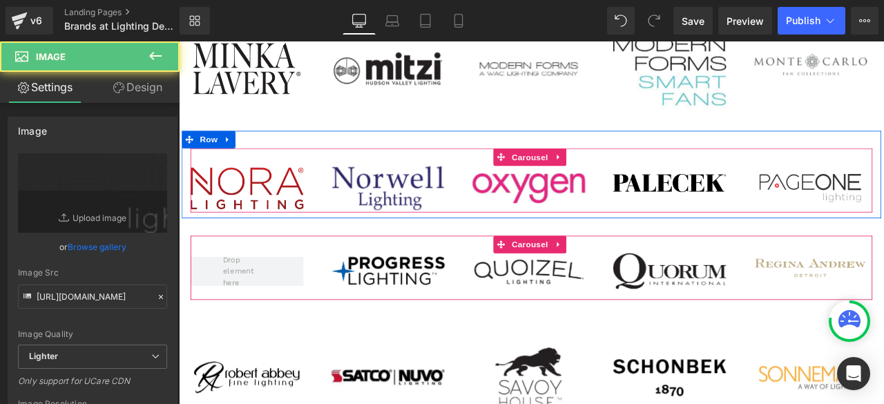
scroll to position [2142, 0]
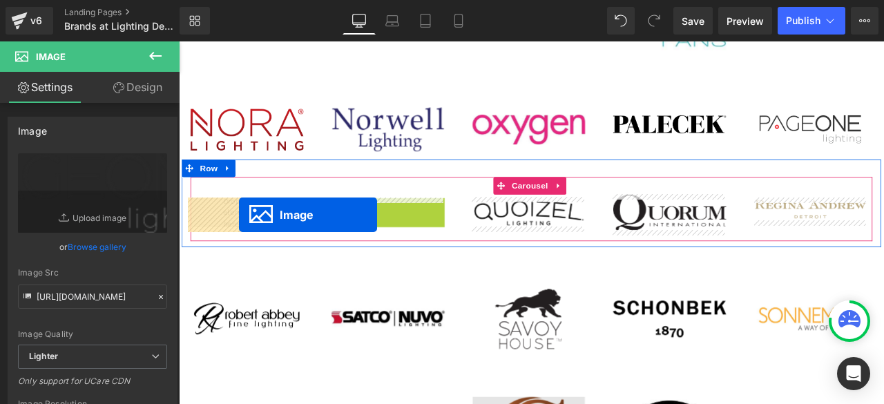
drag, startPoint x: 401, startPoint y: 243, endPoint x: 247, endPoint y: 247, distance: 154.2
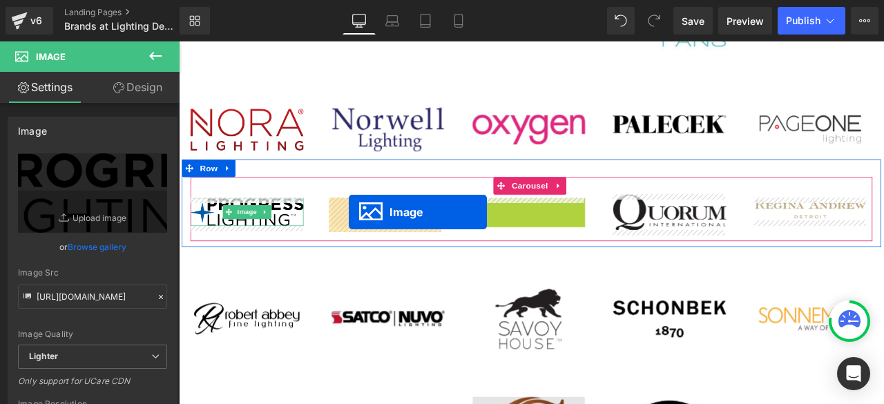
drag, startPoint x: 567, startPoint y: 245, endPoint x: 379, endPoint y: 244, distance: 187.9
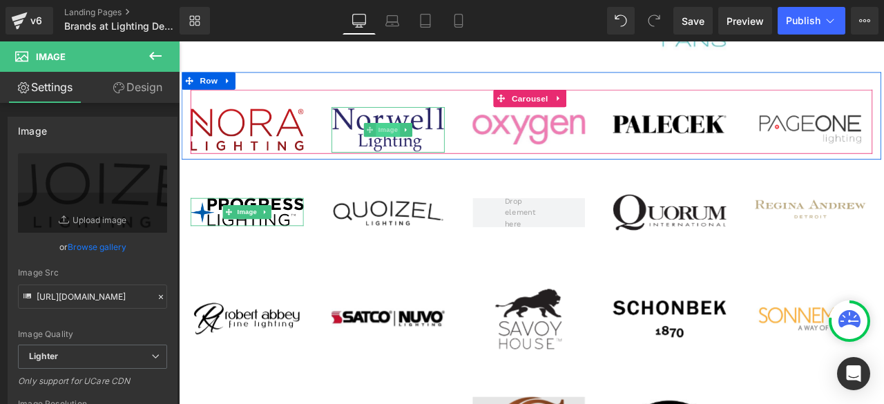
click at [421, 146] on span "Image" at bounding box center [427, 146] width 29 height 17
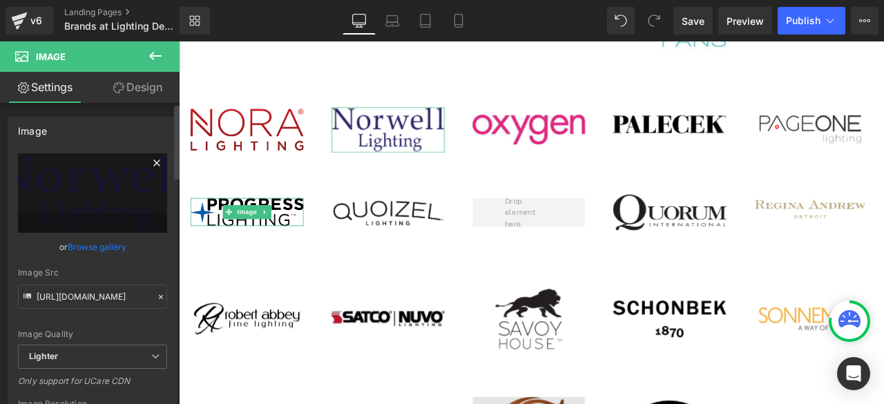
click at [153, 164] on icon at bounding box center [157, 163] width 17 height 17
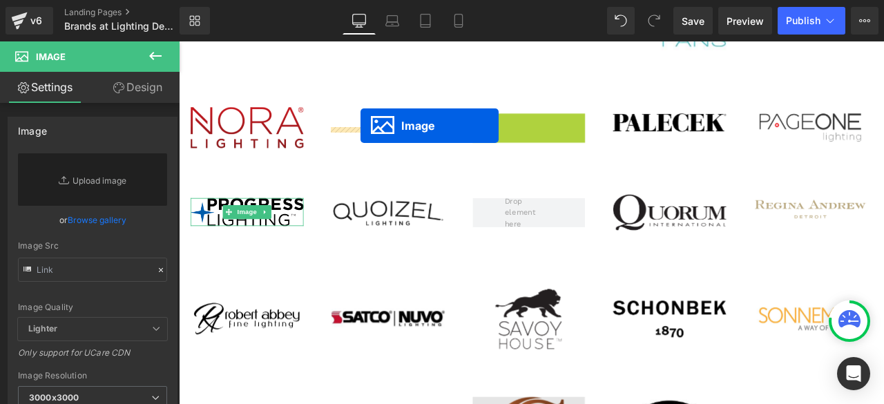
drag, startPoint x: 574, startPoint y: 144, endPoint x: 395, endPoint y: 141, distance: 179.0
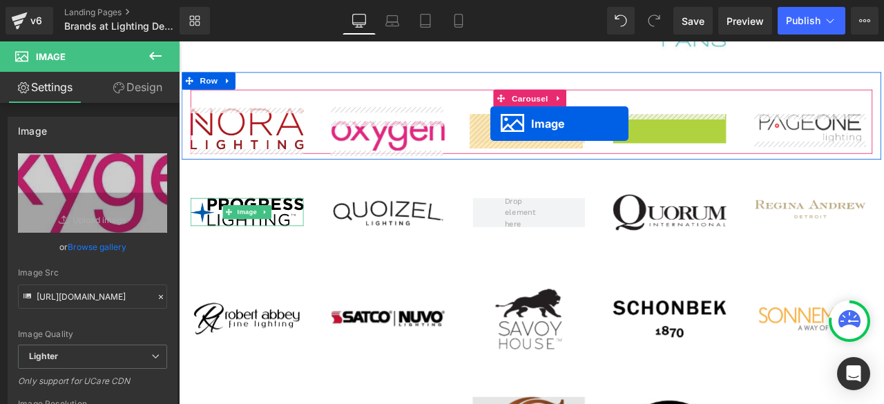
drag, startPoint x: 733, startPoint y: 136, endPoint x: 547, endPoint y: 139, distance: 186.6
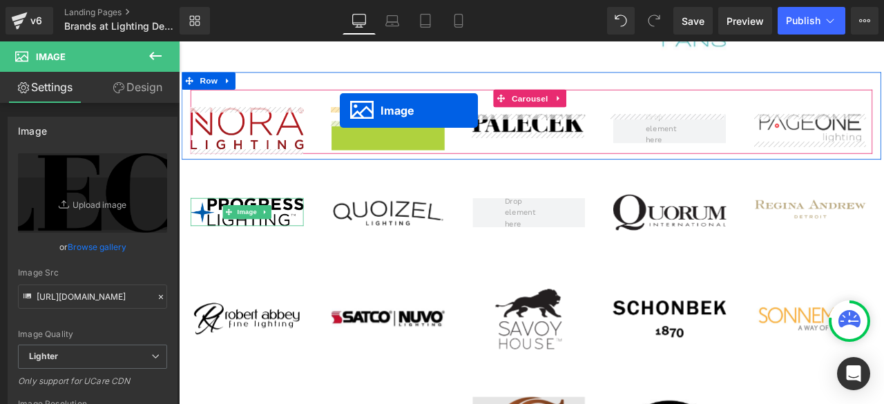
drag, startPoint x: 399, startPoint y: 153, endPoint x: 370, endPoint y: 124, distance: 41.5
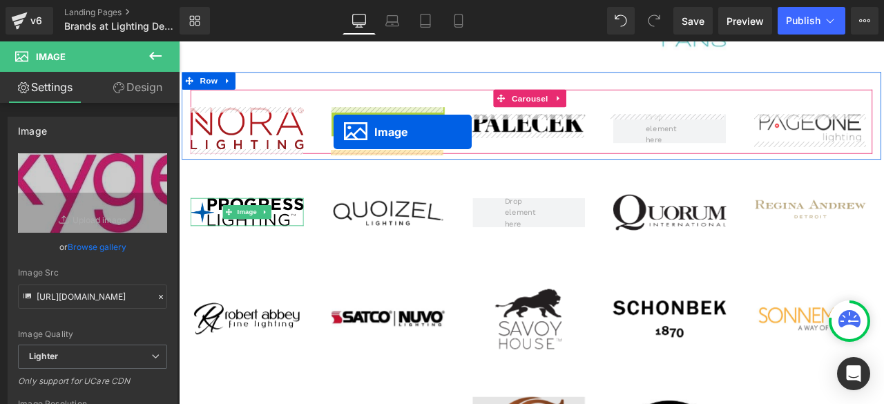
drag, startPoint x: 401, startPoint y: 136, endPoint x: 362, endPoint y: 149, distance: 41.3
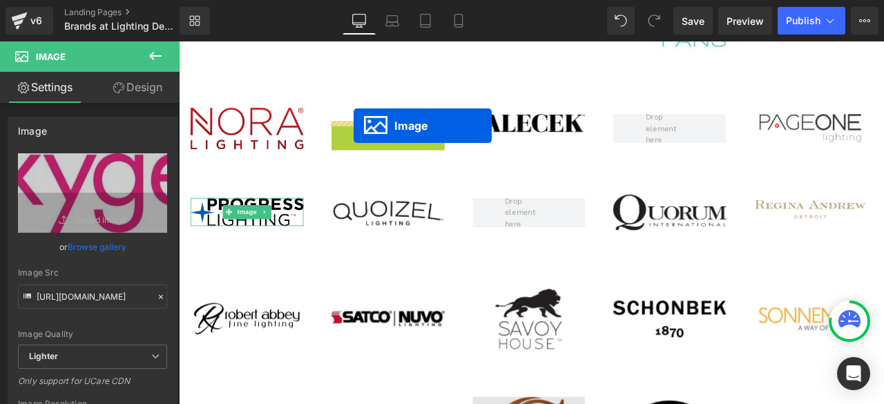
drag, startPoint x: 397, startPoint y: 150, endPoint x: 386, endPoint y: 141, distance: 13.7
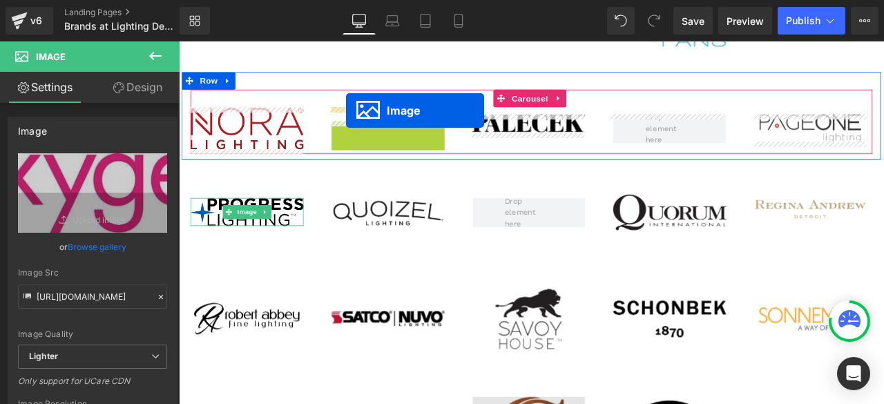
drag, startPoint x: 399, startPoint y: 155, endPoint x: 377, endPoint y: 123, distance: 38.3
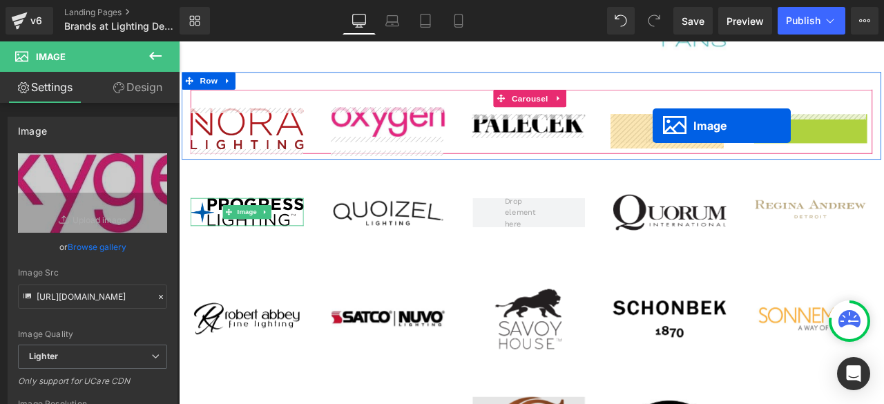
drag, startPoint x: 902, startPoint y: 140, endPoint x: 740, endPoint y: 142, distance: 162.4
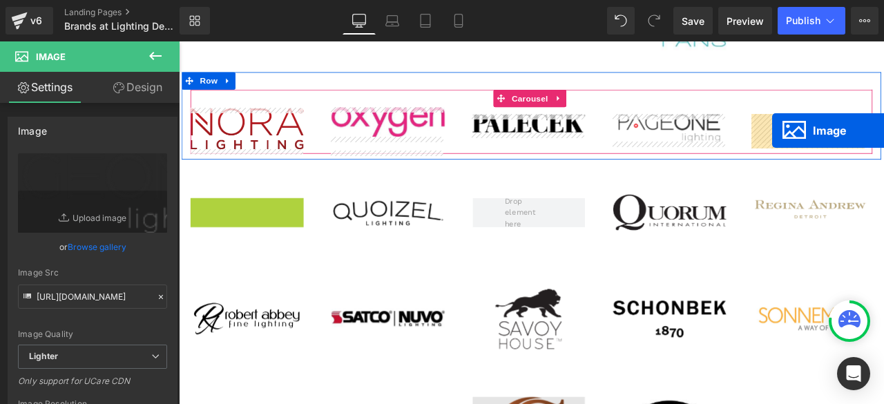
drag, startPoint x: 231, startPoint y: 245, endPoint x: 882, endPoint y: 147, distance: 658.2
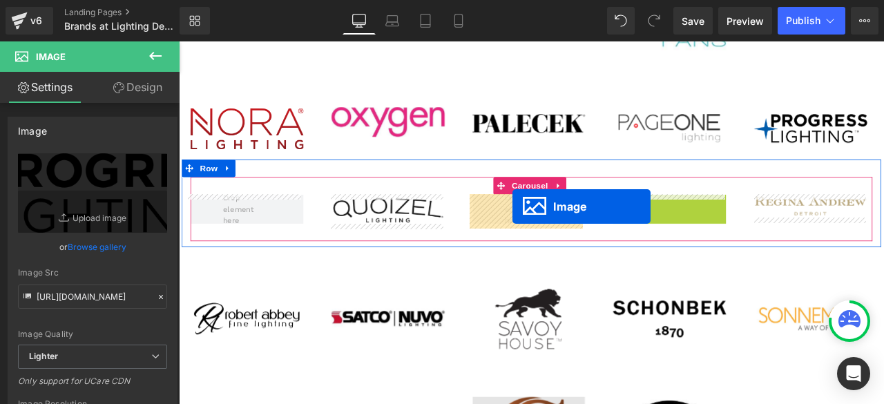
drag, startPoint x: 734, startPoint y: 243, endPoint x: 574, endPoint y: 237, distance: 159.7
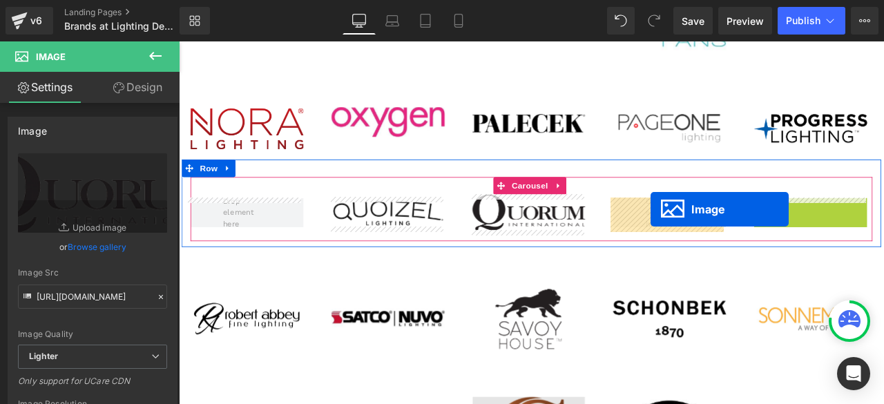
drag, startPoint x: 902, startPoint y: 240, endPoint x: 737, endPoint y: 240, distance: 164.5
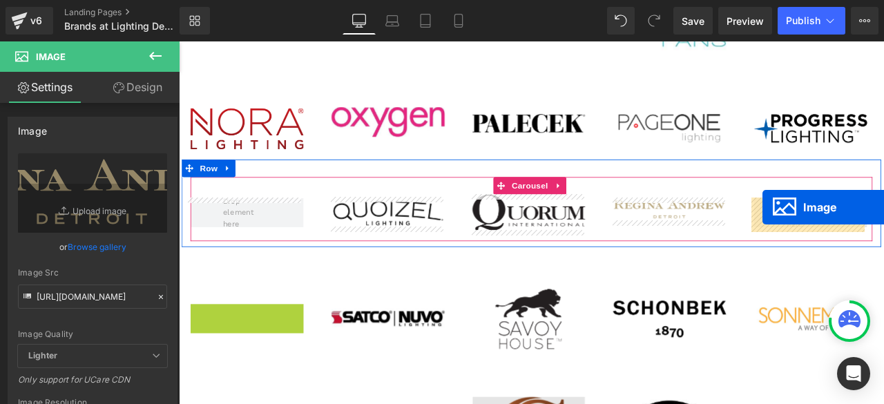
drag, startPoint x: 234, startPoint y: 368, endPoint x: 871, endPoint y: 238, distance: 650.1
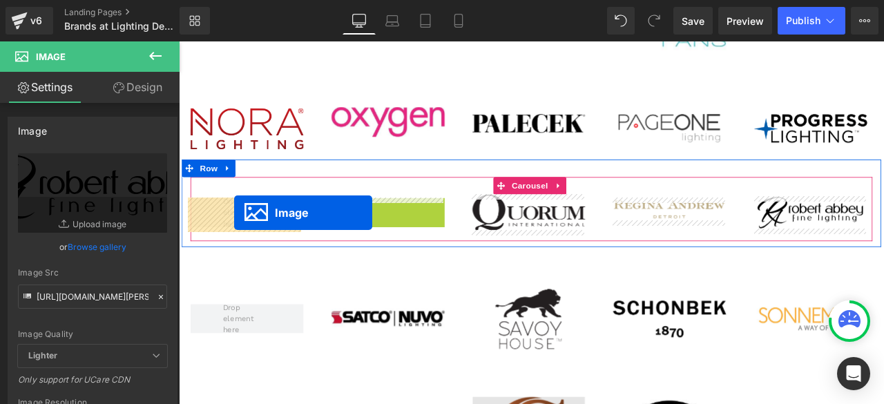
drag, startPoint x: 402, startPoint y: 245, endPoint x: 245, endPoint y: 245, distance: 157.5
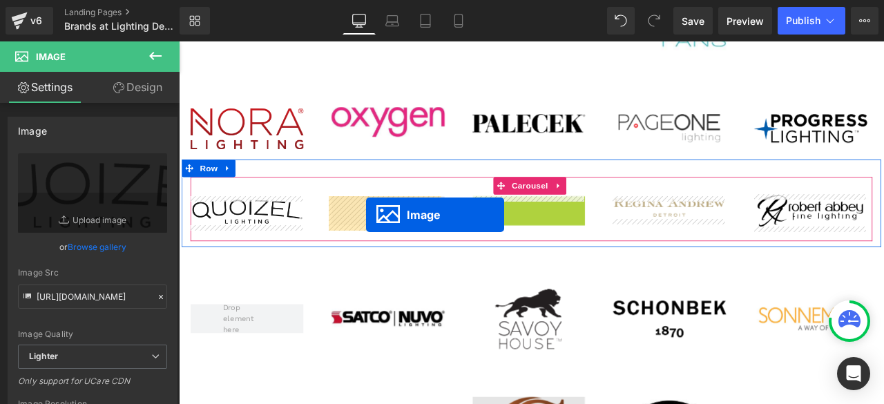
drag, startPoint x: 573, startPoint y: 245, endPoint x: 401, endPoint y: 247, distance: 172.1
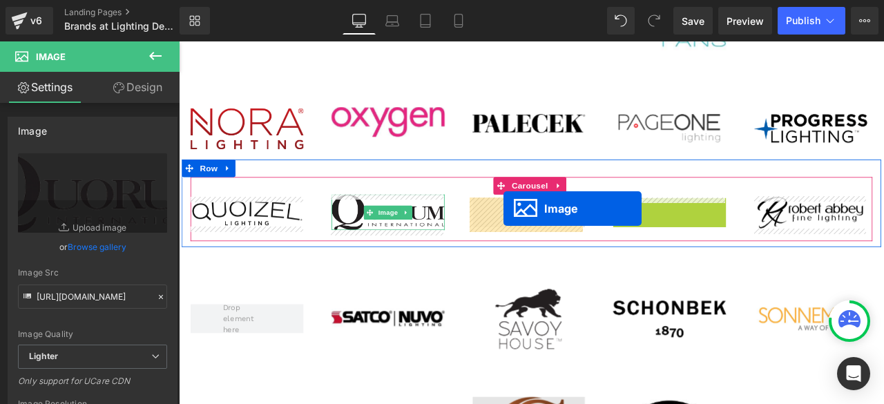
drag, startPoint x: 740, startPoint y: 240, endPoint x: 563, endPoint y: 240, distance: 176.9
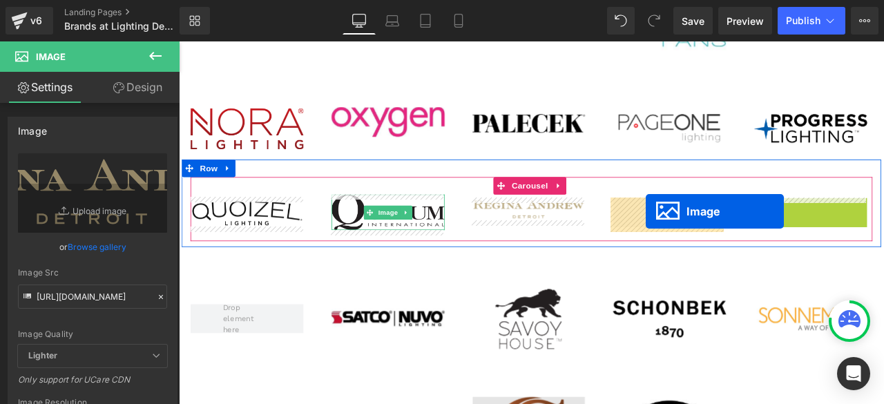
drag, startPoint x: 905, startPoint y: 243, endPoint x: 732, endPoint y: 243, distance: 173.4
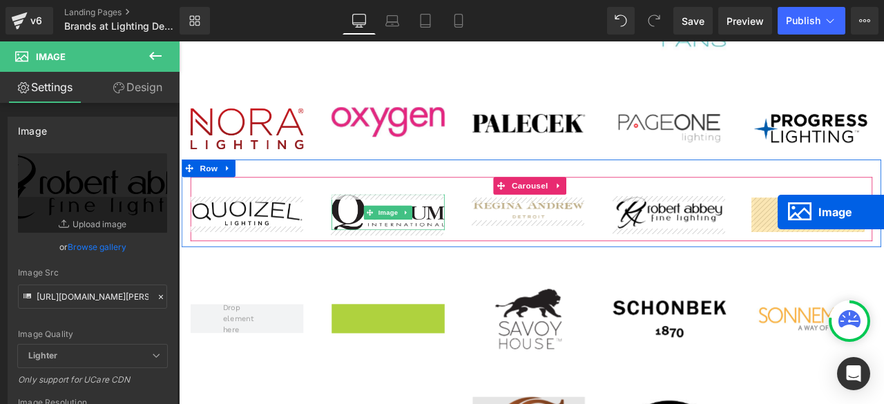
drag, startPoint x: 401, startPoint y: 369, endPoint x: 889, endPoint y: 244, distance: 503.6
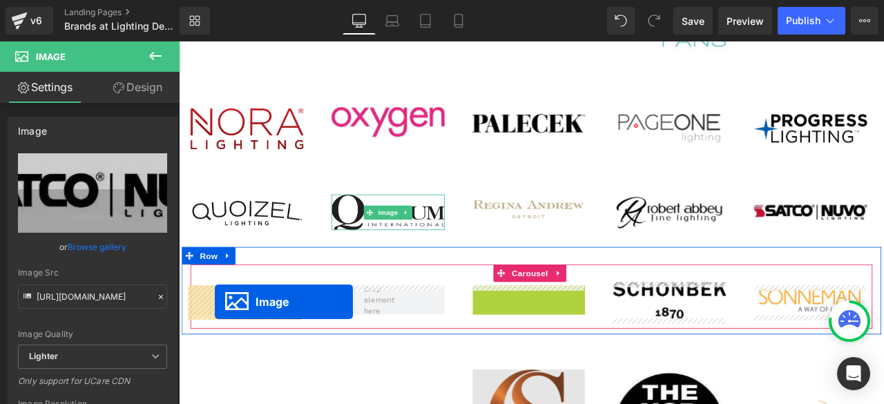
drag, startPoint x: 568, startPoint y: 370, endPoint x: 222, endPoint y: 350, distance: 346.8
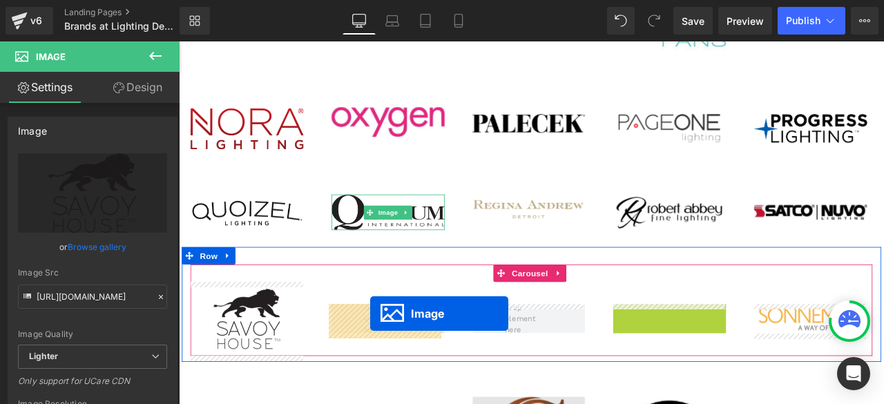
drag, startPoint x: 734, startPoint y: 368, endPoint x: 406, endPoint y: 364, distance: 328.2
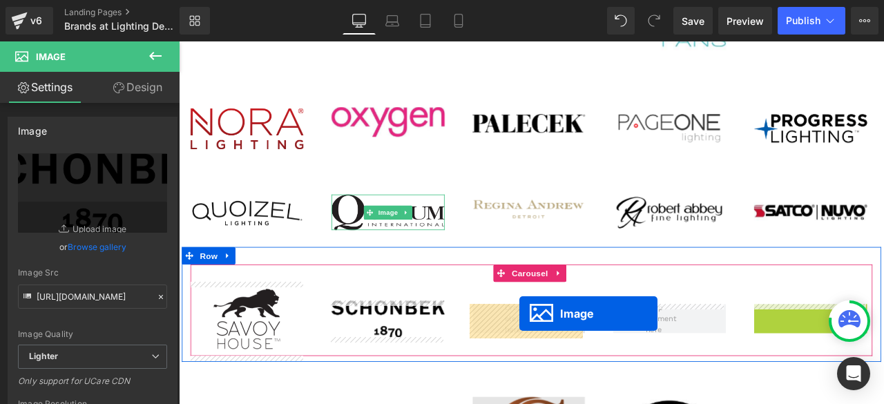
drag, startPoint x: 902, startPoint y: 368, endPoint x: 582, endPoint y: 364, distance: 319.3
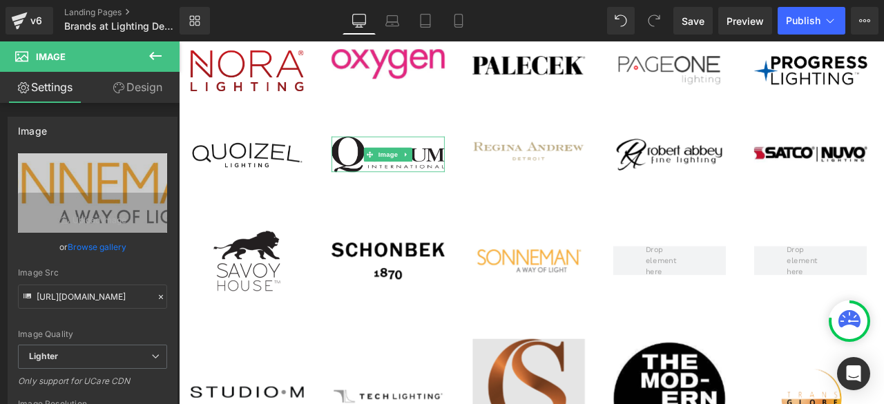
scroll to position [2280, 0]
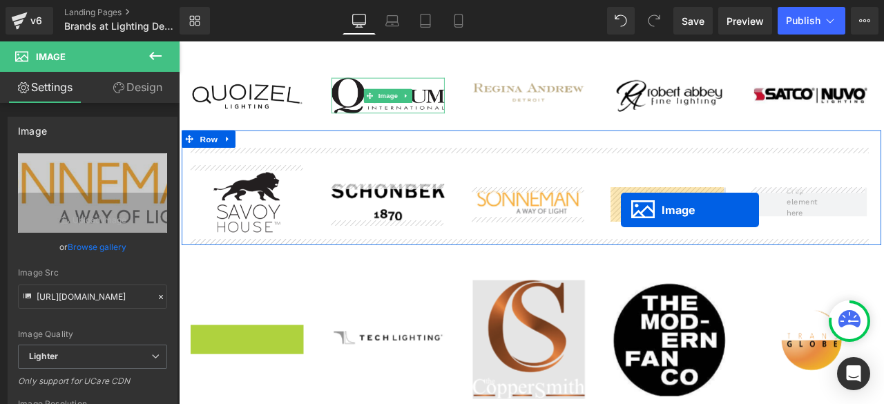
drag, startPoint x: 234, startPoint y: 388, endPoint x: 703, endPoint y: 241, distance: 491.7
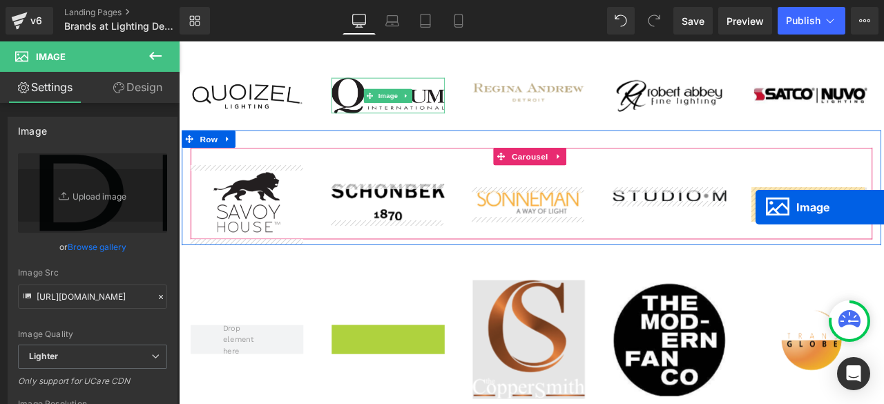
drag, startPoint x: 399, startPoint y: 395, endPoint x: 863, endPoint y: 238, distance: 489.5
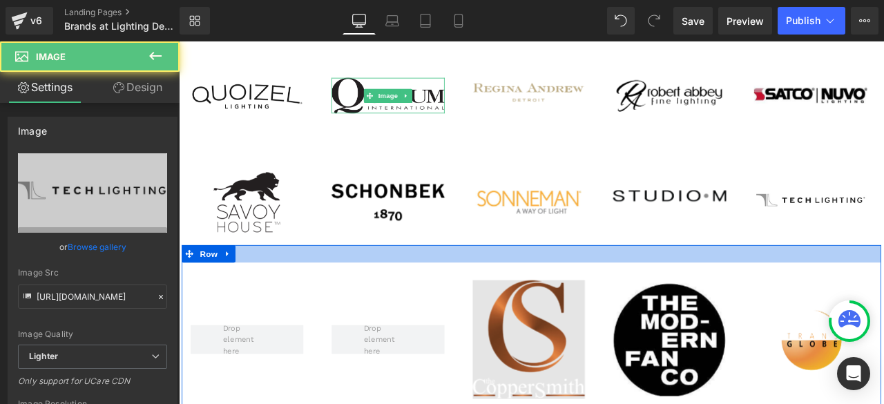
scroll to position [2349, 0]
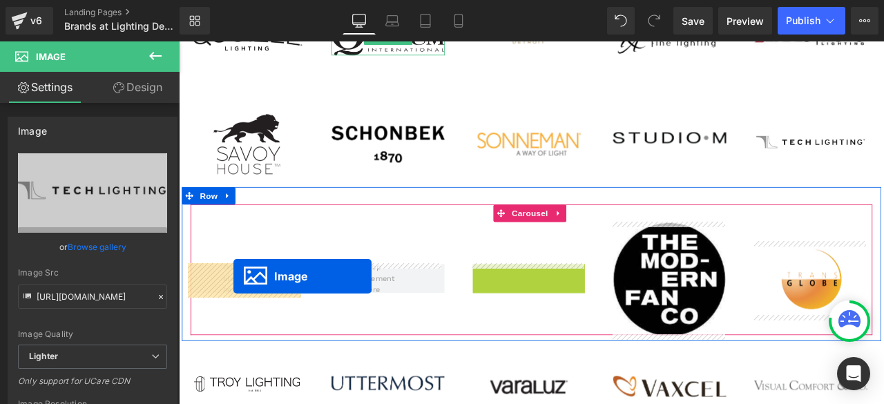
drag, startPoint x: 570, startPoint y: 328, endPoint x: 243, endPoint y: 320, distance: 327.6
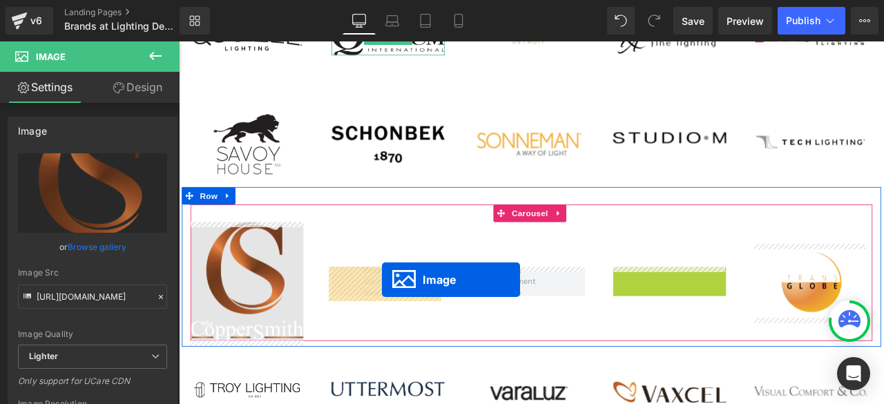
drag, startPoint x: 735, startPoint y: 326, endPoint x: 417, endPoint y: 324, distance: 317.9
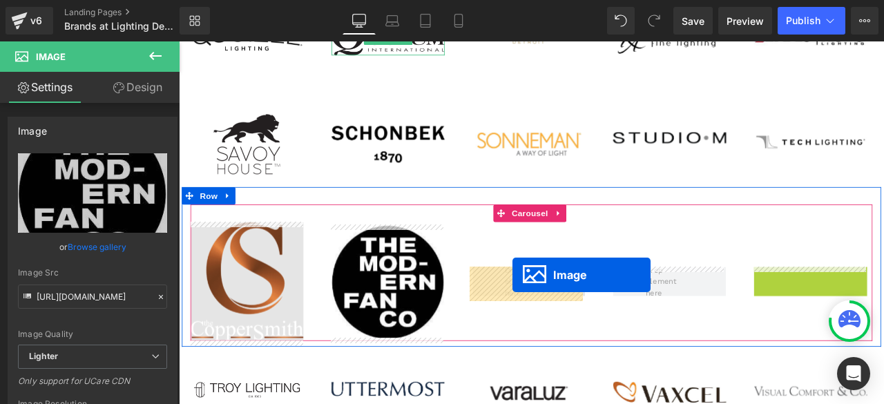
drag, startPoint x: 903, startPoint y: 326, endPoint x: 570, endPoint y: 318, distance: 333.2
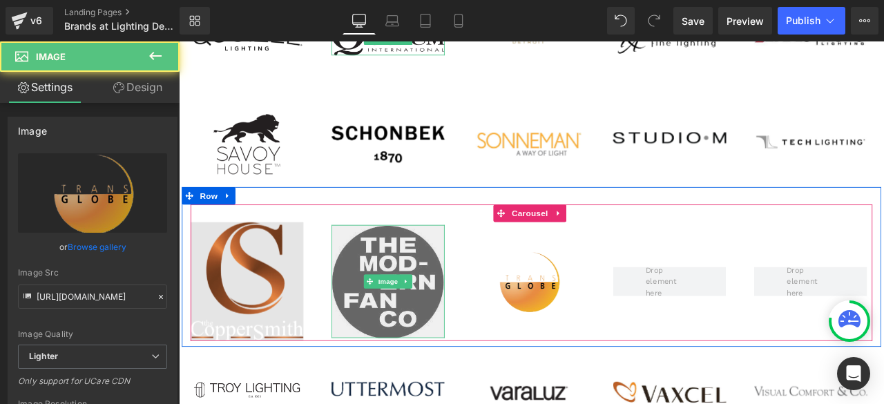
scroll to position [2488, 0]
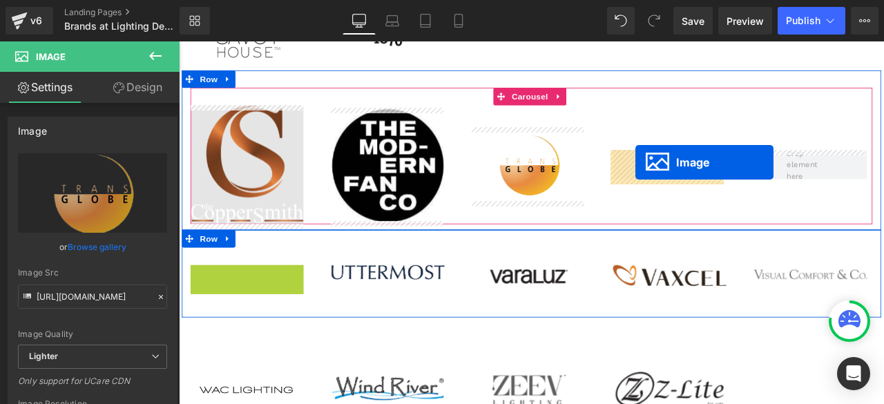
drag, startPoint x: 232, startPoint y: 316, endPoint x: 719, endPoint y: 184, distance: 504.5
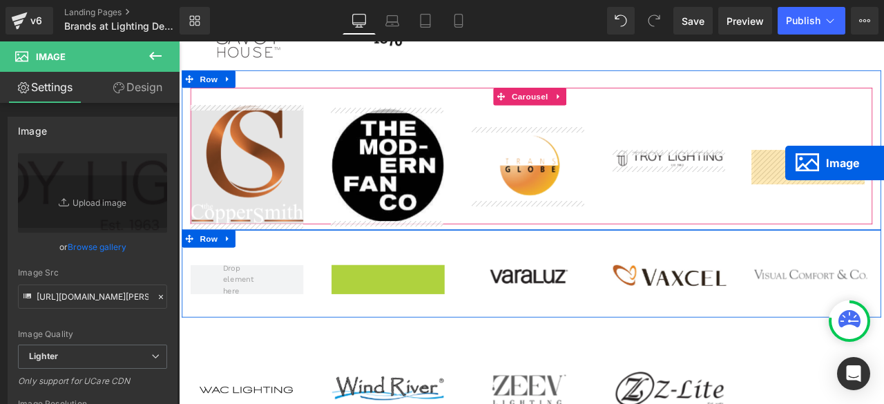
drag, startPoint x: 397, startPoint y: 316, endPoint x: 898, endPoint y: 186, distance: 516.9
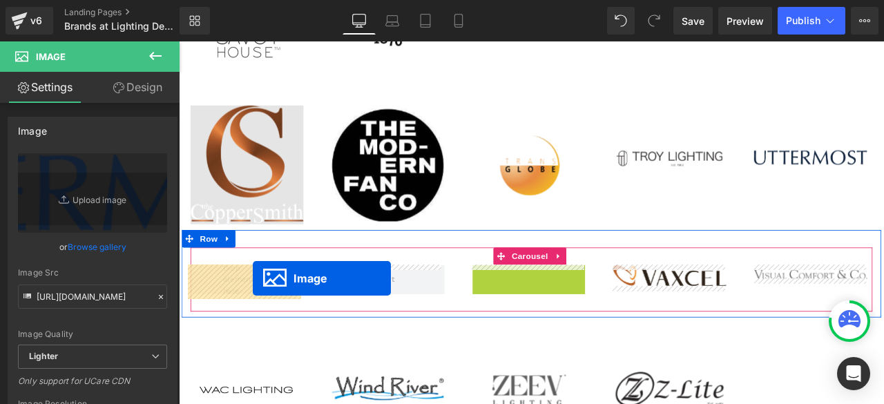
drag, startPoint x: 570, startPoint y: 319, endPoint x: 266, endPoint y: 322, distance: 304.1
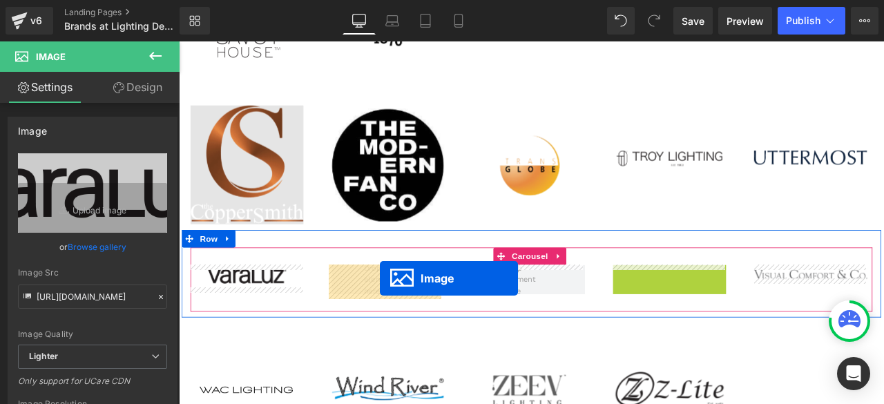
drag, startPoint x: 735, startPoint y: 321, endPoint x: 417, endPoint y: 322, distance: 317.2
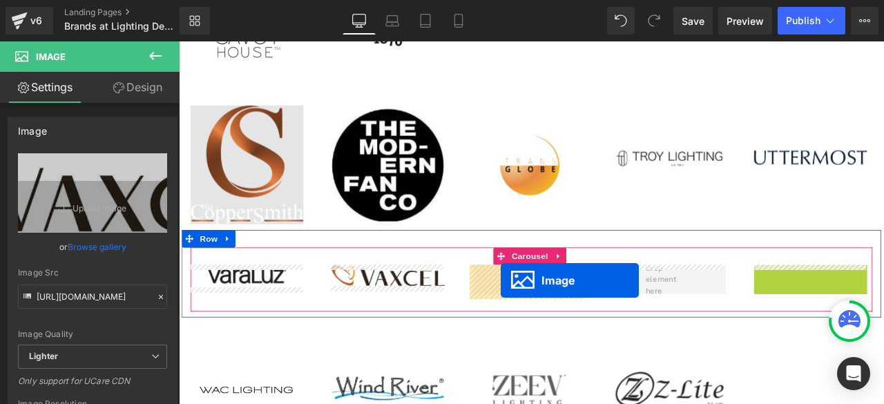
drag, startPoint x: 902, startPoint y: 313, endPoint x: 560, endPoint y: 325, distance: 341.5
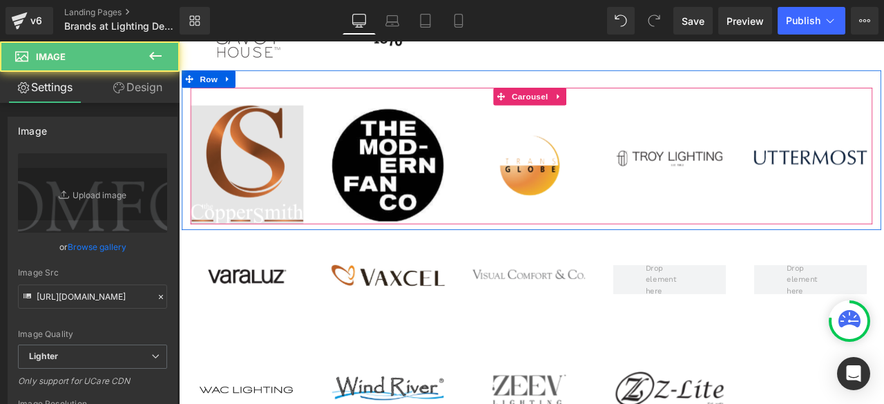
scroll to position [2557, 0]
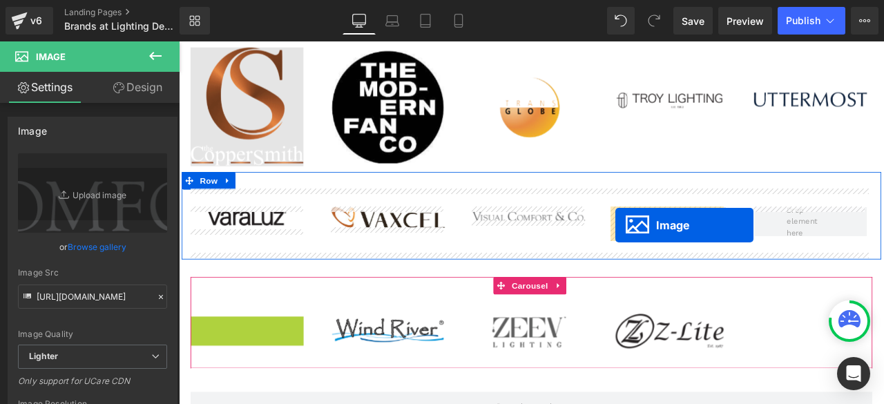
drag, startPoint x: 237, startPoint y: 384, endPoint x: 697, endPoint y: 259, distance: 476.2
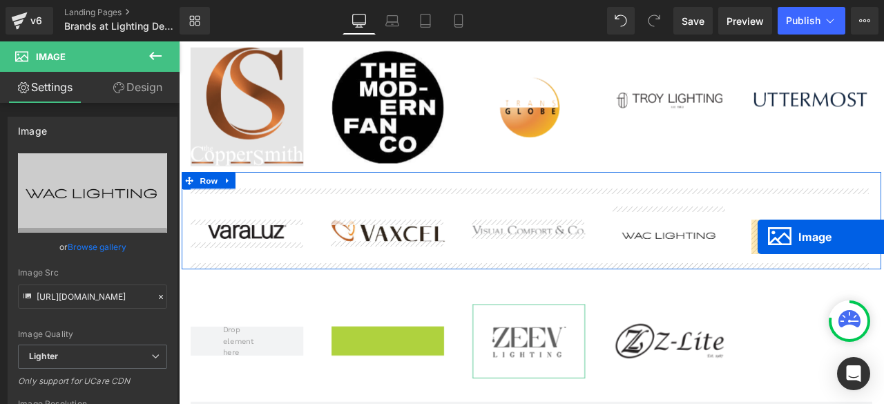
drag, startPoint x: 397, startPoint y: 395, endPoint x: 865, endPoint y: 273, distance: 484.0
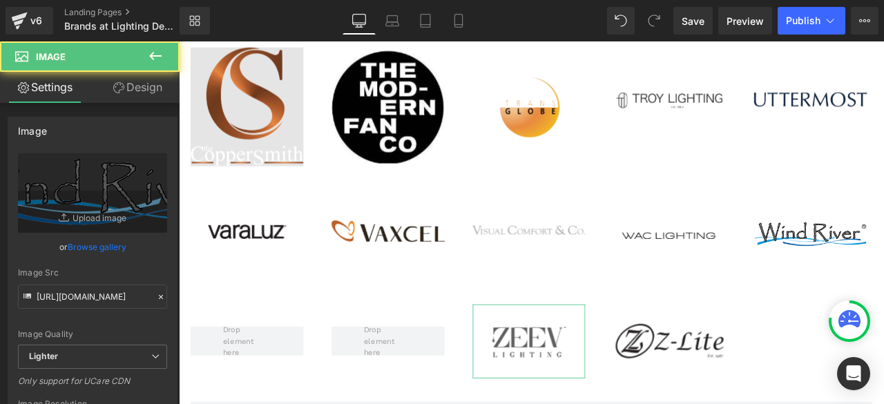
scroll to position [2695, 0]
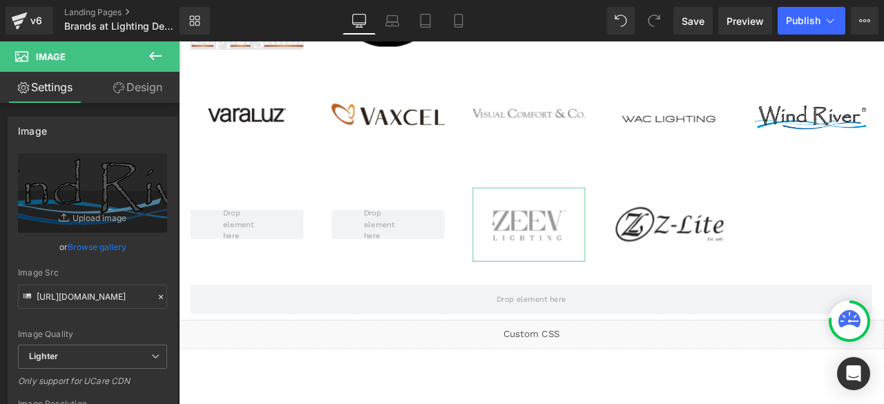
click at [565, 252] on div "Image" at bounding box center [594, 259] width 134 height 88
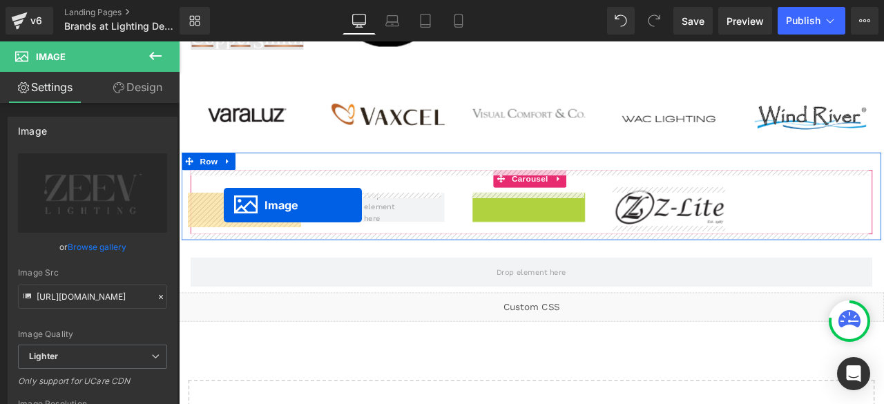
drag, startPoint x: 571, startPoint y: 260, endPoint x: 232, endPoint y: 236, distance: 340.1
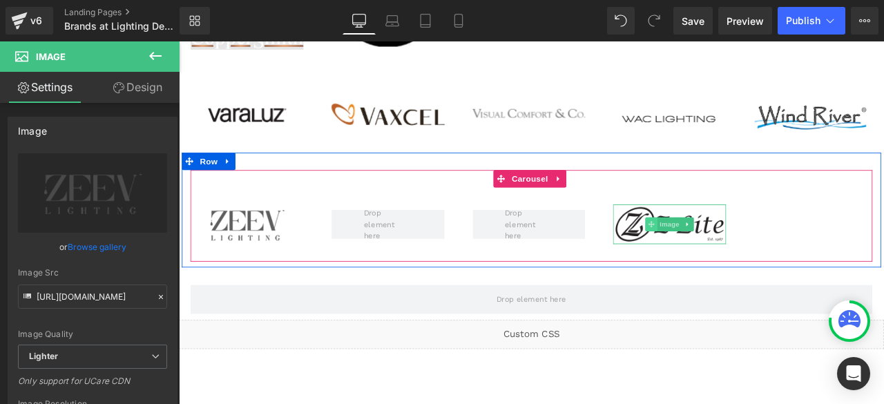
click at [735, 256] on icon at bounding box center [739, 259] width 8 height 8
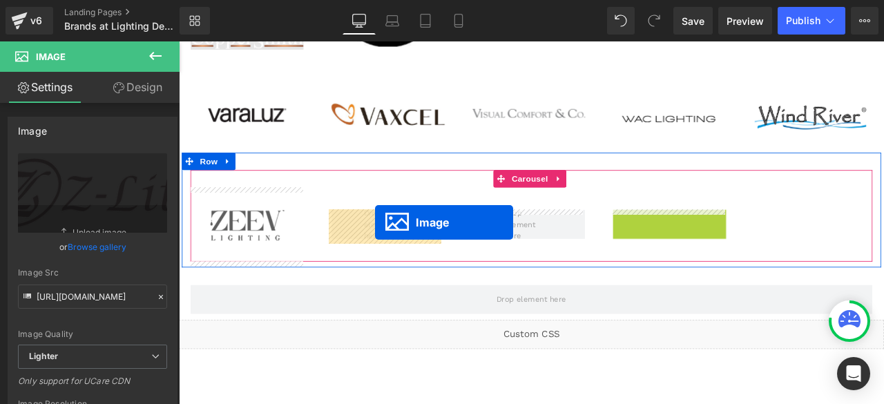
drag, startPoint x: 734, startPoint y: 255, endPoint x: 412, endPoint y: 256, distance: 322.0
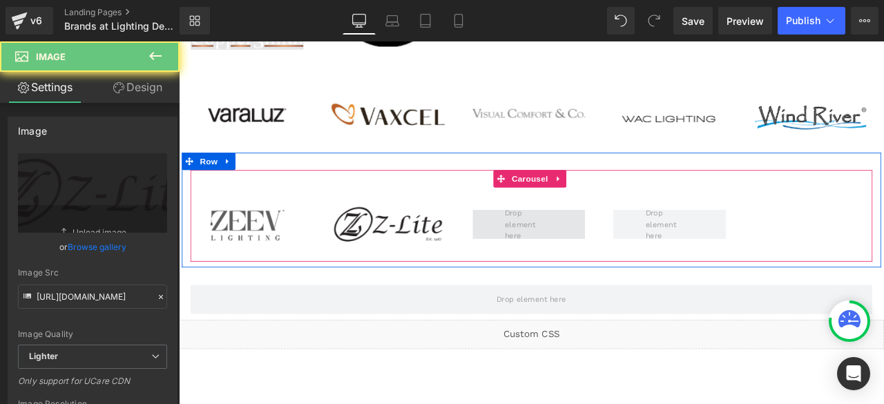
click at [593, 258] on span at bounding box center [593, 259] width 67 height 48
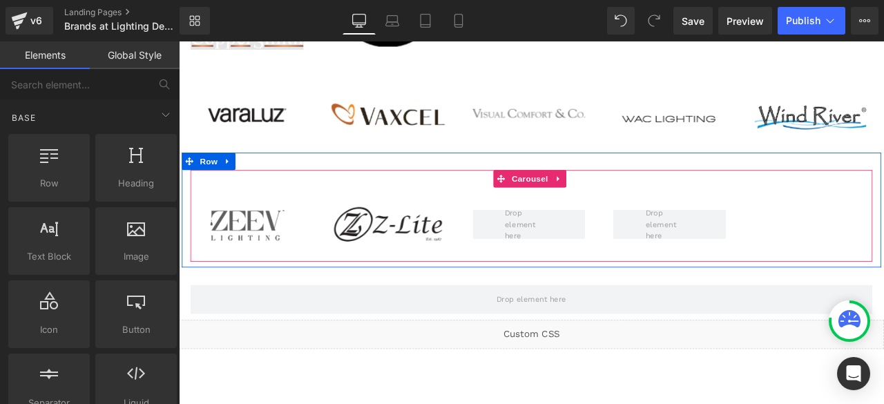
click at [461, 219] on div "Image" at bounding box center [427, 259] width 134 height 88
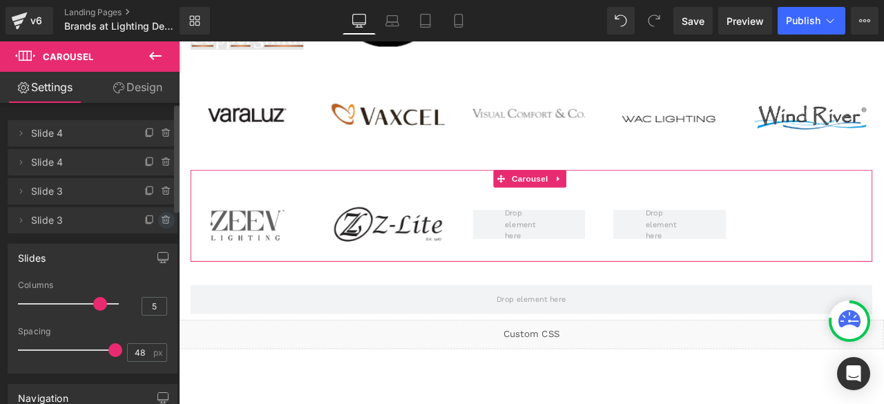
click at [164, 222] on icon at bounding box center [166, 220] width 11 height 11
click at [154, 223] on button "Delete" at bounding box center [152, 221] width 44 height 18
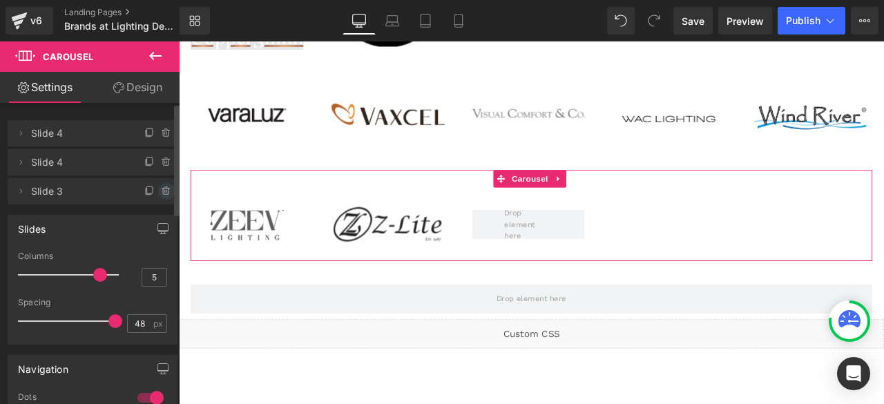
click at [160, 197] on span at bounding box center [166, 191] width 17 height 17
click at [147, 196] on button "Delete" at bounding box center [152, 192] width 44 height 18
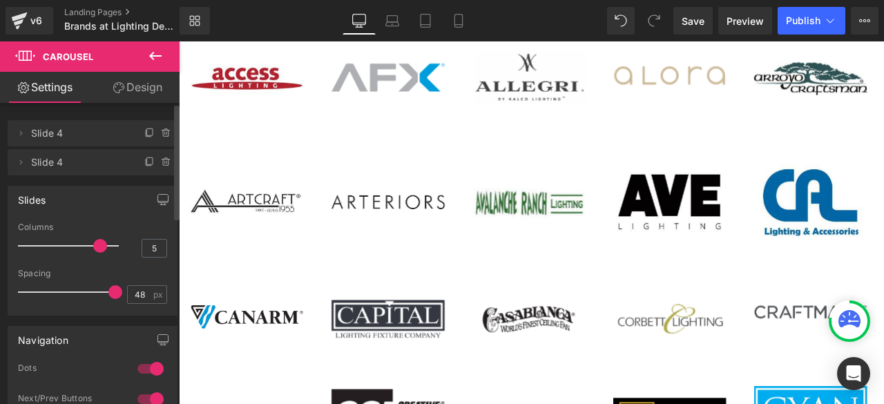
scroll to position [0, 0]
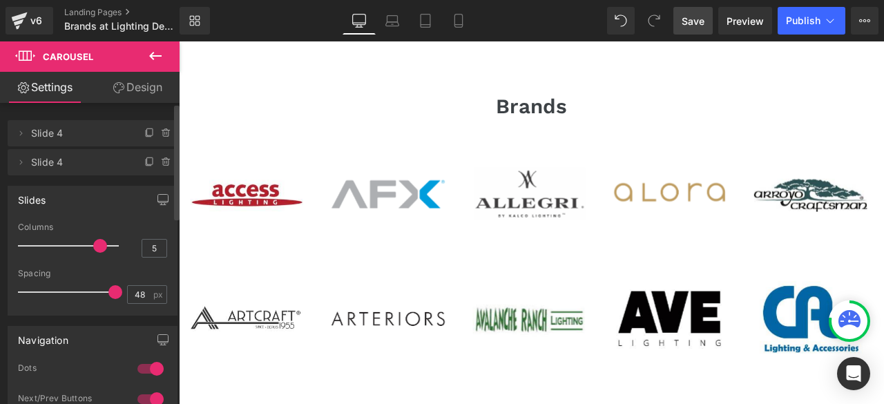
click at [695, 19] on span "Save" at bounding box center [693, 21] width 23 height 15
click at [806, 26] on span "Publish" at bounding box center [803, 20] width 35 height 11
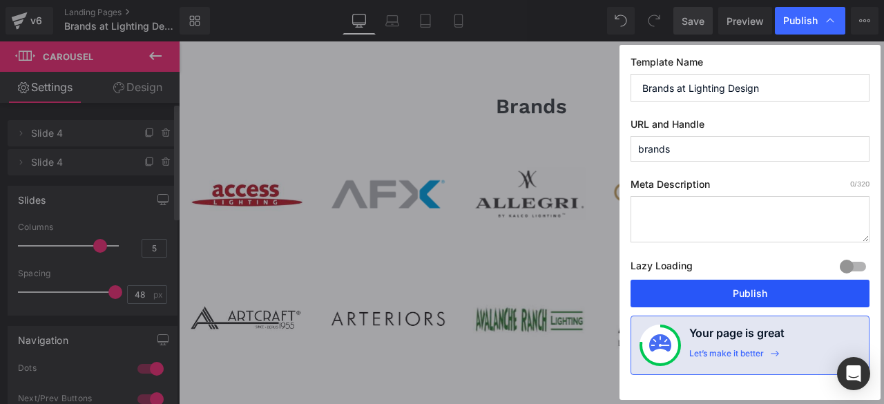
click at [727, 295] on button "Publish" at bounding box center [750, 294] width 239 height 28
